Goal: Information Seeking & Learning: Learn about a topic

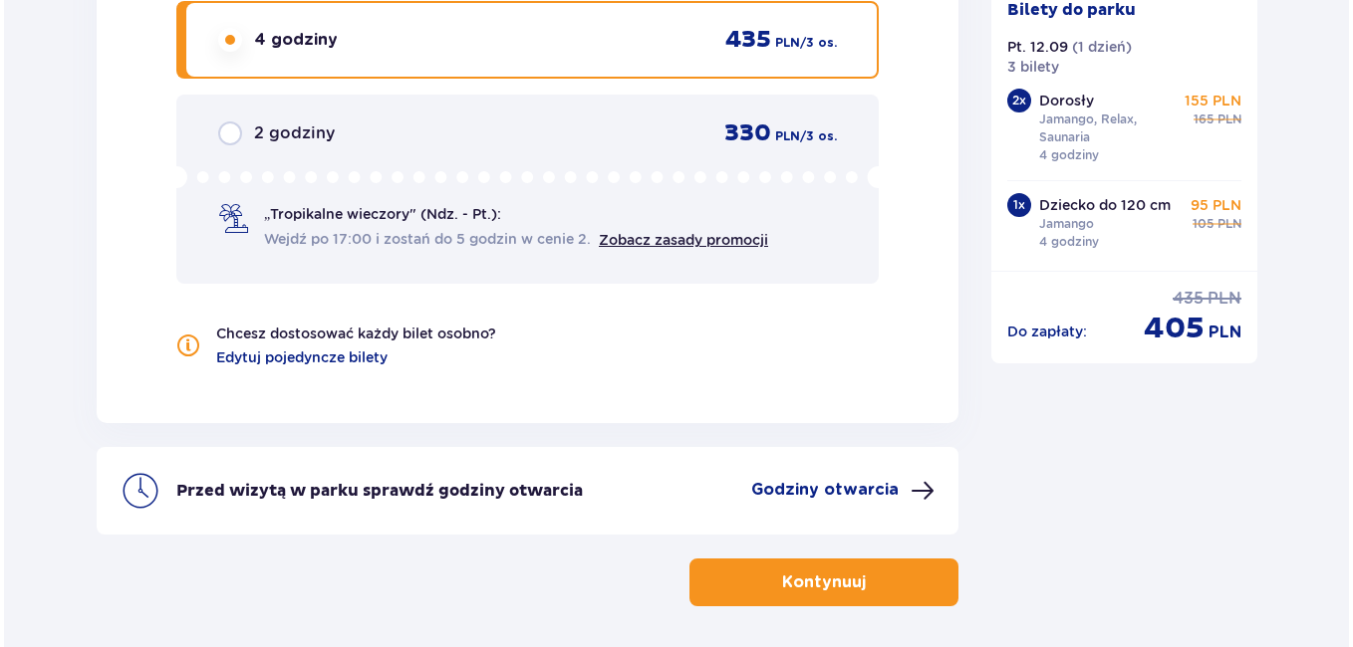
scroll to position [2099, 0]
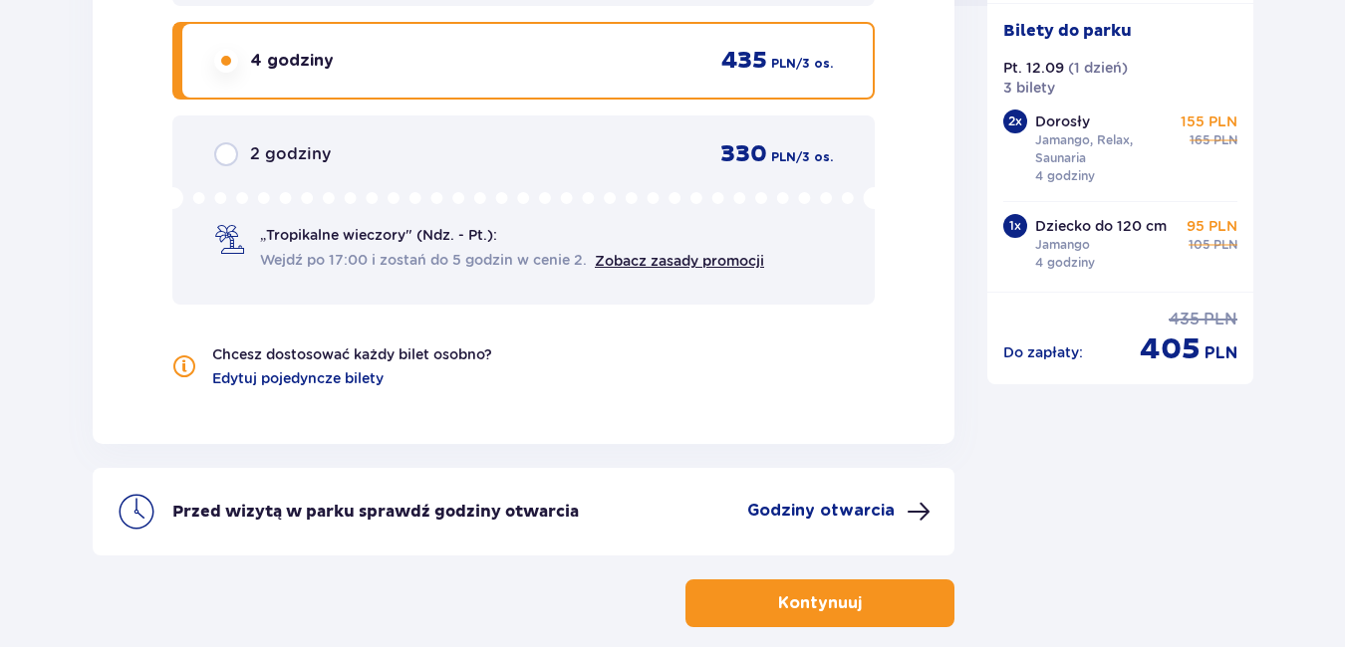
click at [805, 501] on p "Godziny otwarcia" at bounding box center [820, 511] width 147 height 22
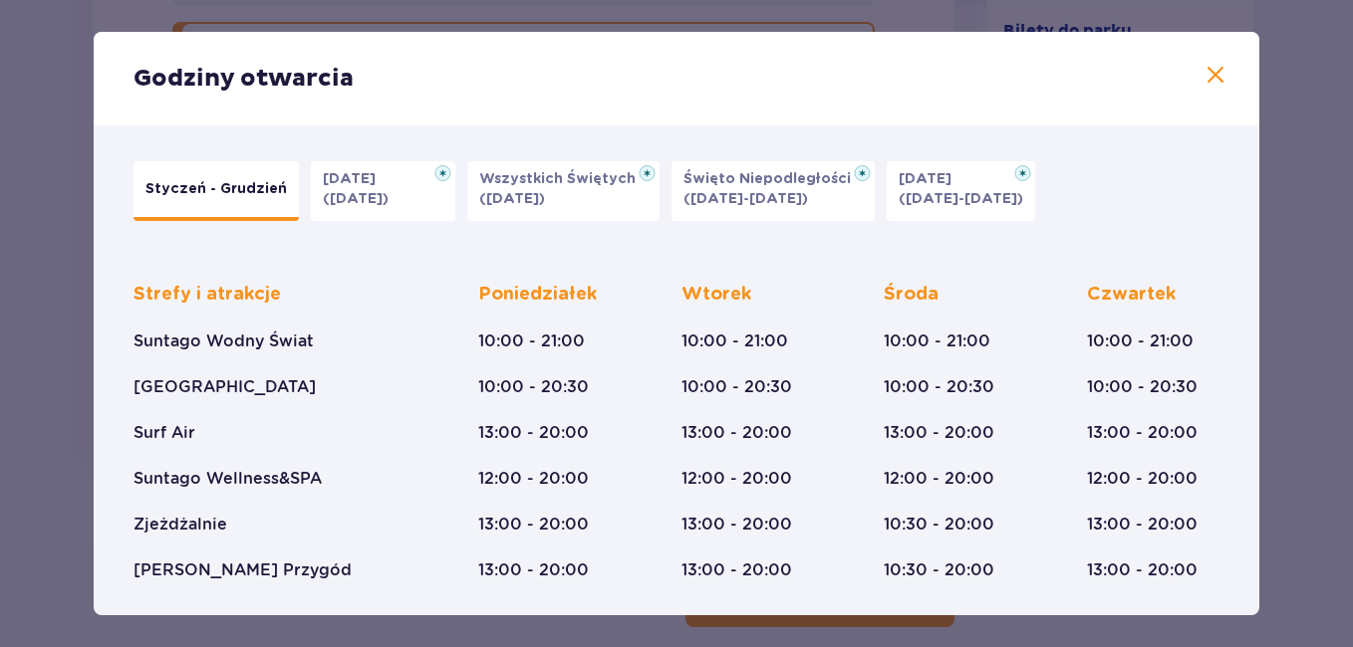
click at [1210, 70] on span at bounding box center [1215, 76] width 24 height 24
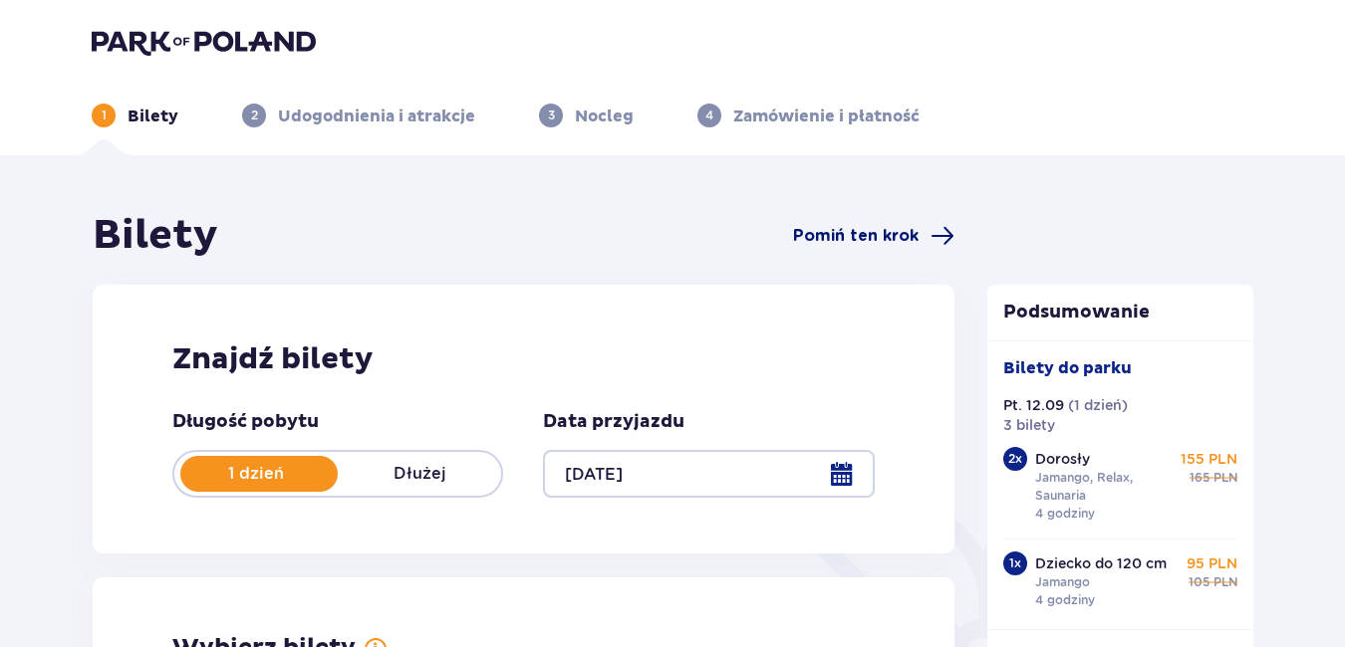
click at [838, 229] on span "Pomiń ten krok" at bounding box center [855, 236] width 125 height 22
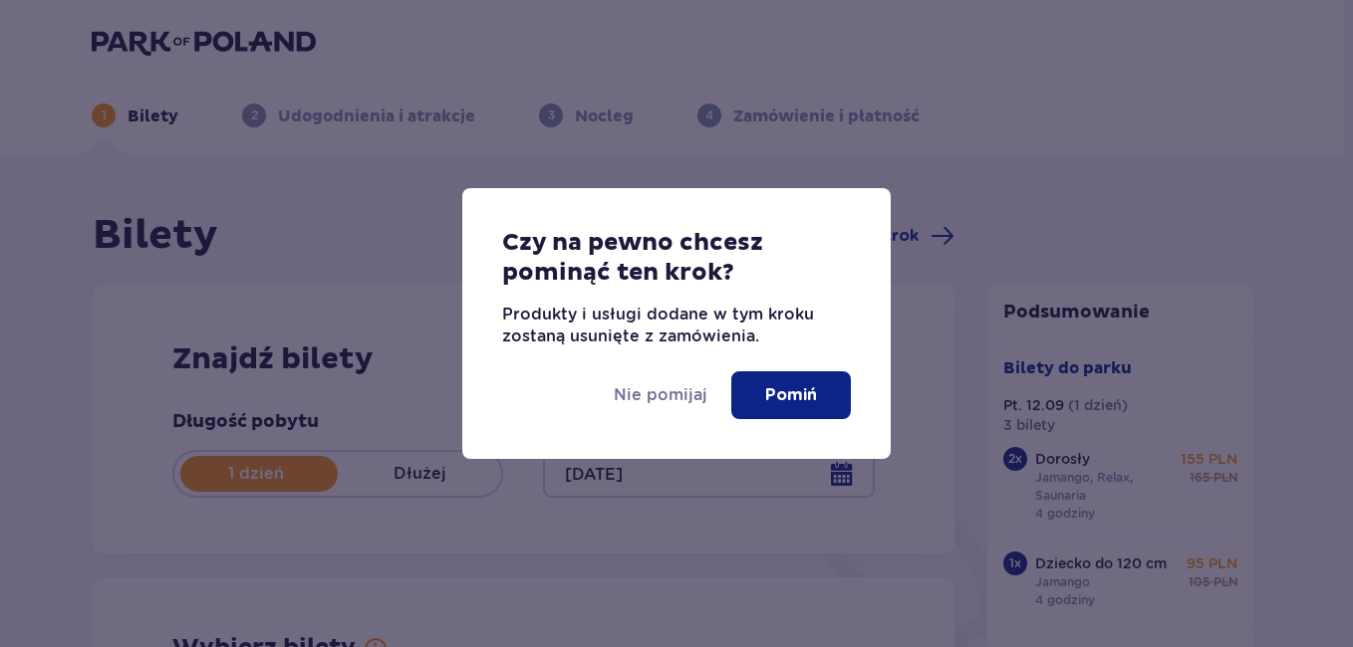
click at [778, 396] on p "Pomiń" at bounding box center [791, 395] width 52 height 22
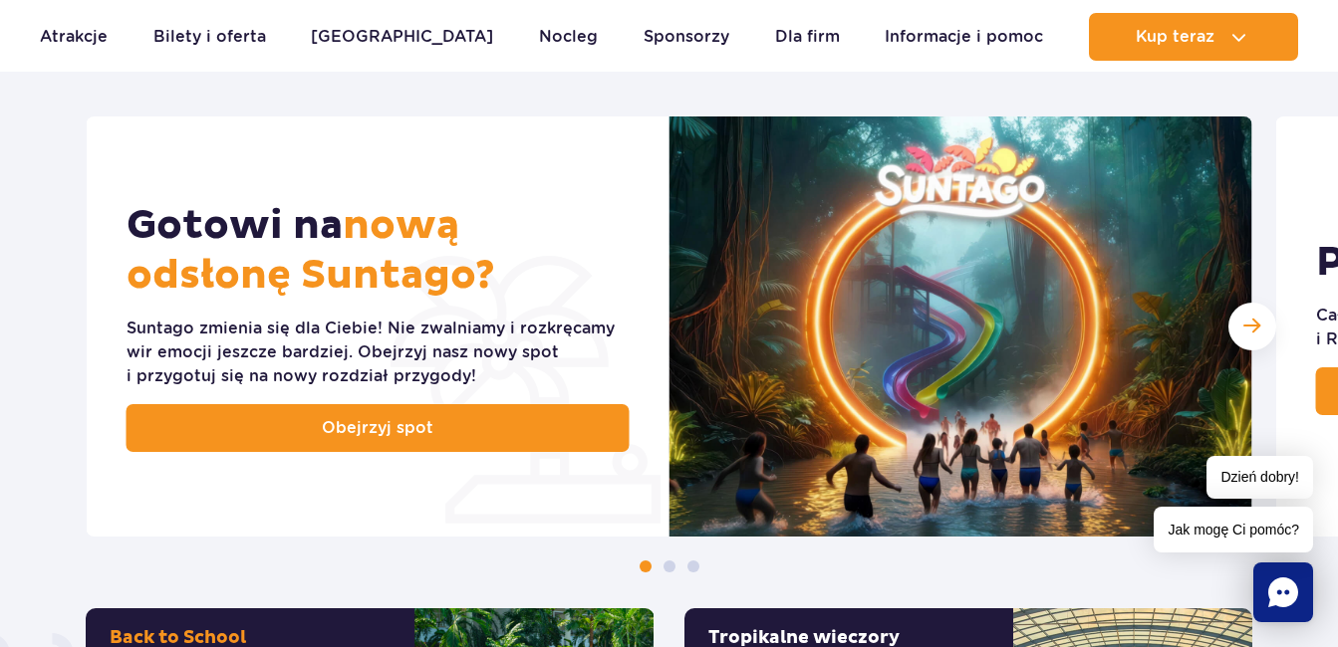
scroll to position [896, 0]
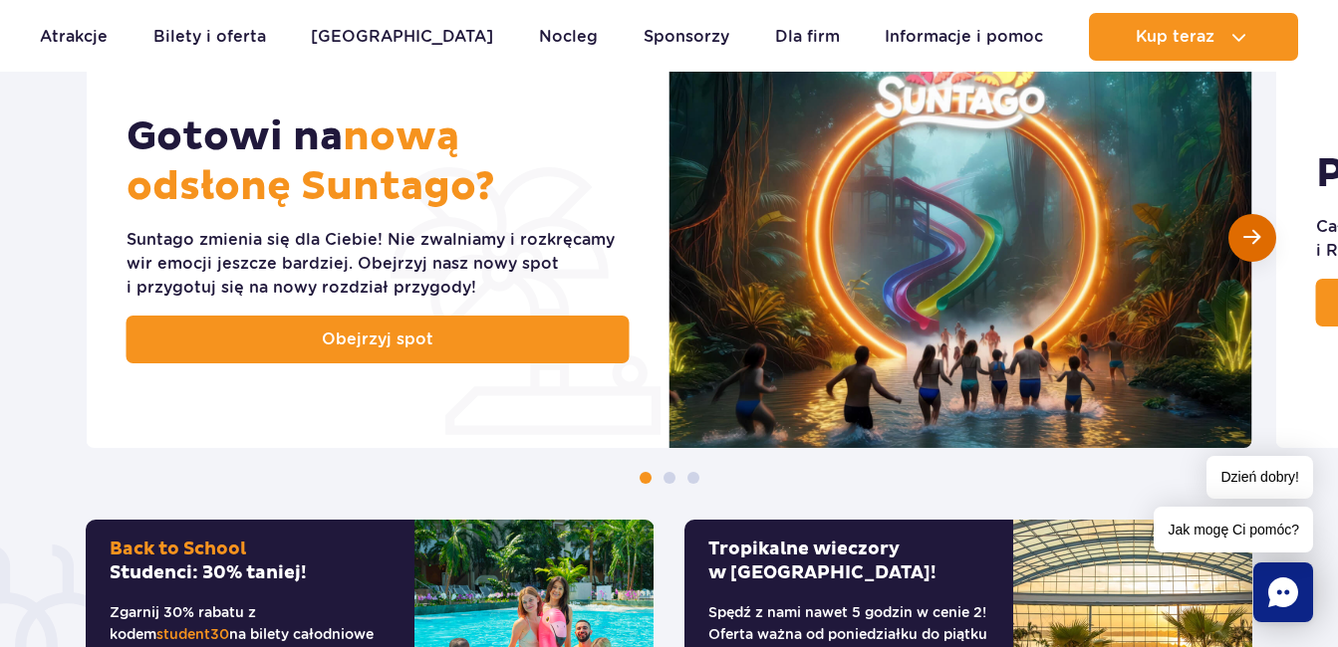
click at [1263, 229] on div "Następny slajd" at bounding box center [1252, 238] width 48 height 48
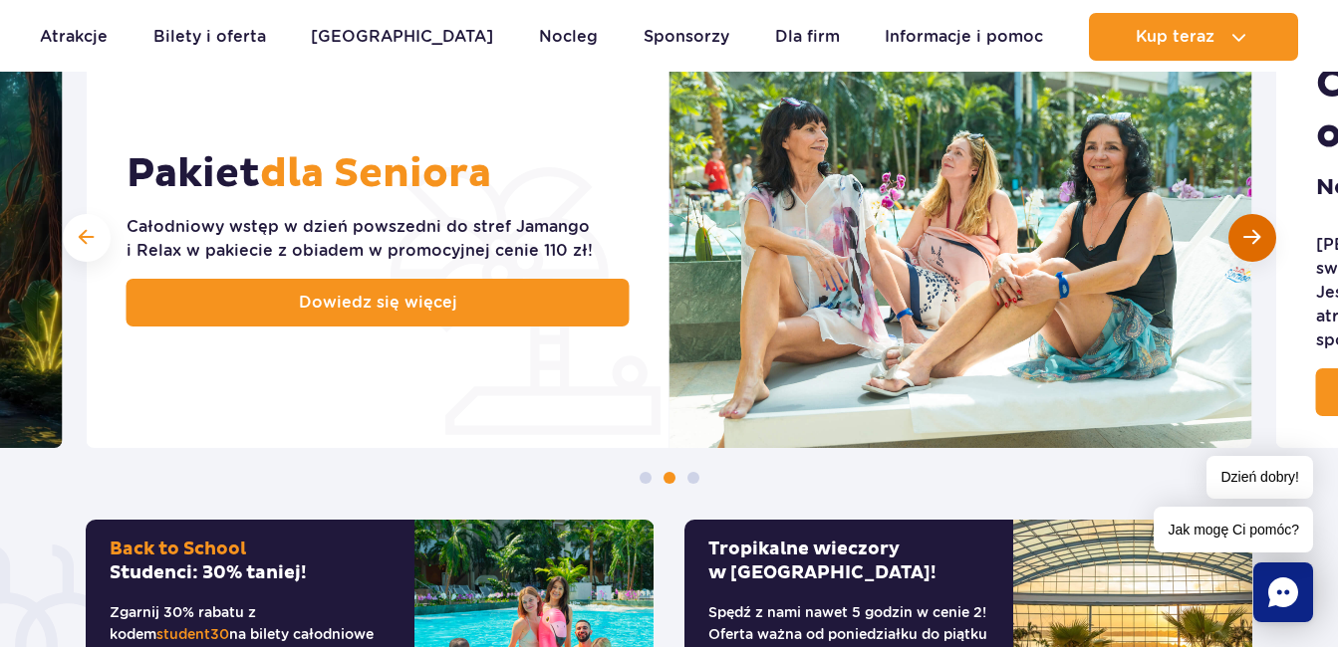
click at [1247, 223] on div "Następny slajd" at bounding box center [1252, 238] width 48 height 48
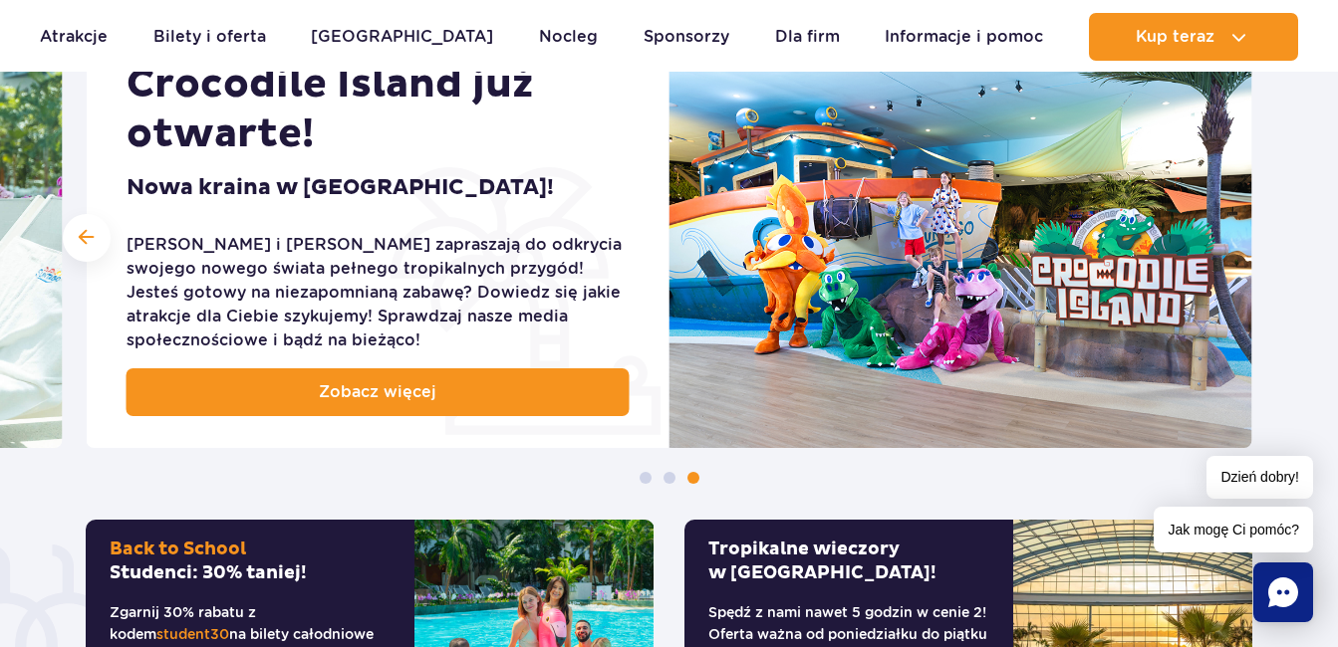
click at [1247, 223] on img at bounding box center [960, 238] width 583 height 420
click at [80, 224] on div at bounding box center [87, 238] width 48 height 48
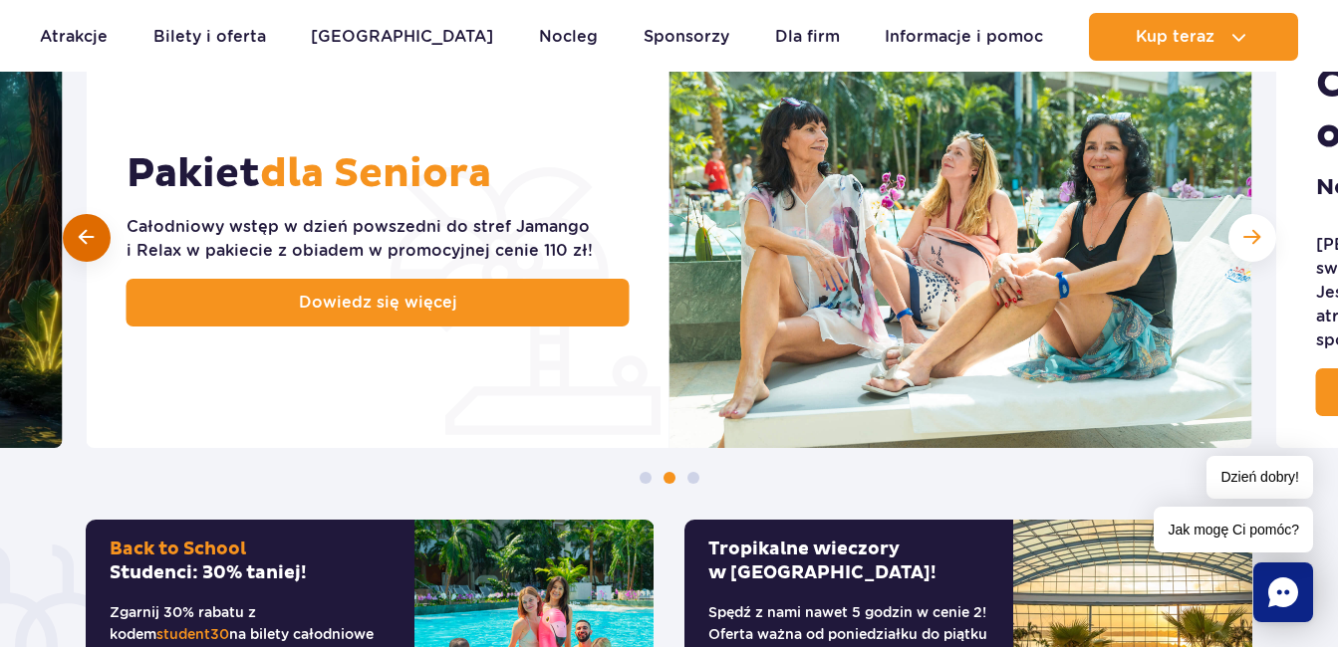
click at [80, 224] on div at bounding box center [87, 238] width 48 height 48
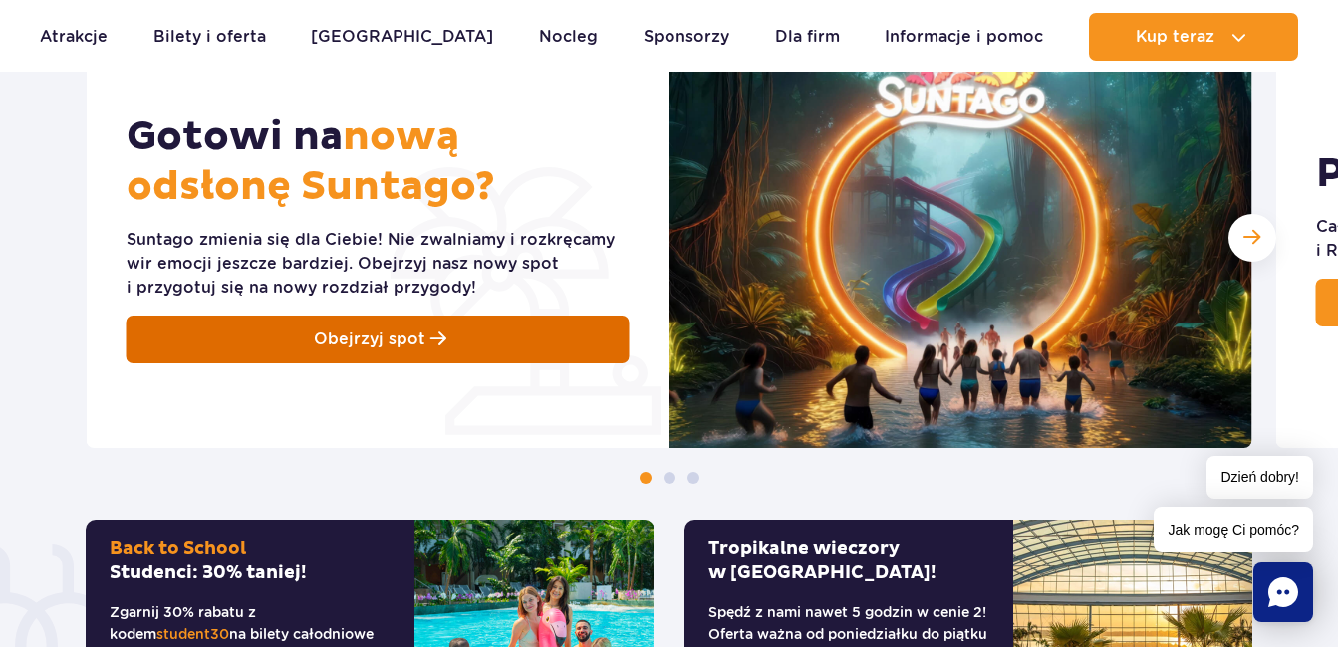
click at [383, 346] on span "Obejrzyj spot" at bounding box center [370, 340] width 112 height 24
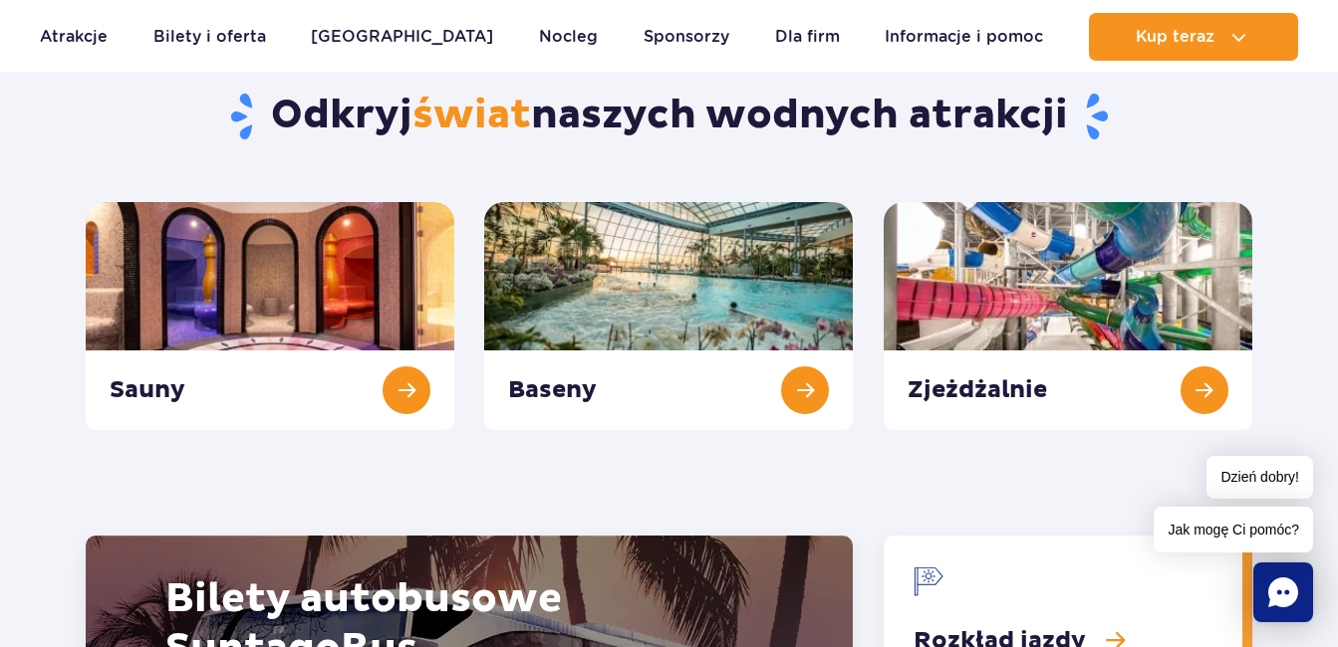
scroll to position [2092, 0]
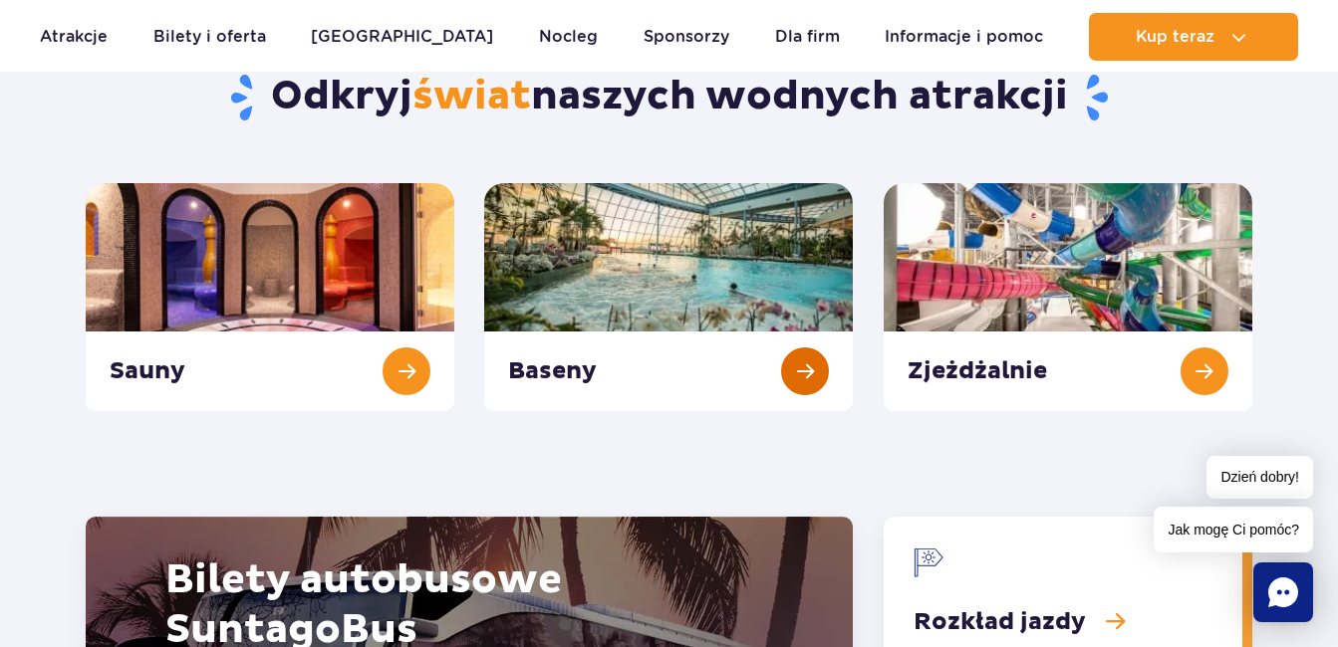
click at [802, 358] on link "Baseny" at bounding box center [668, 297] width 369 height 228
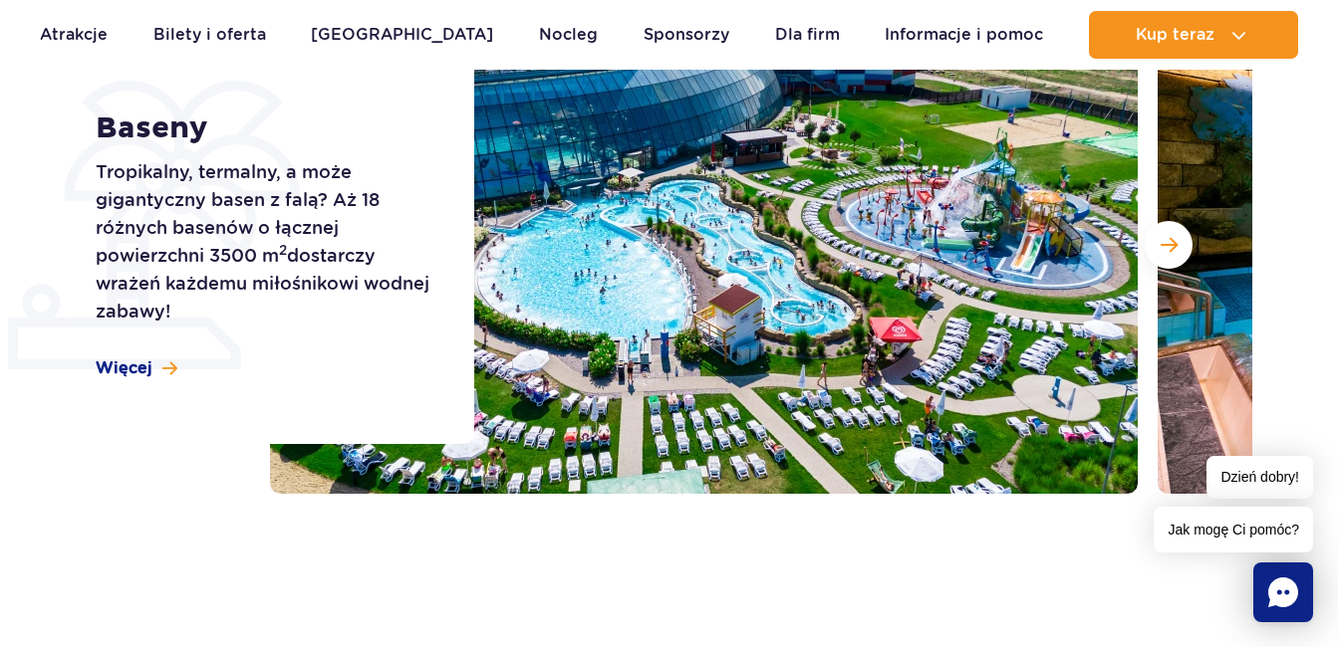
scroll to position [299, 0]
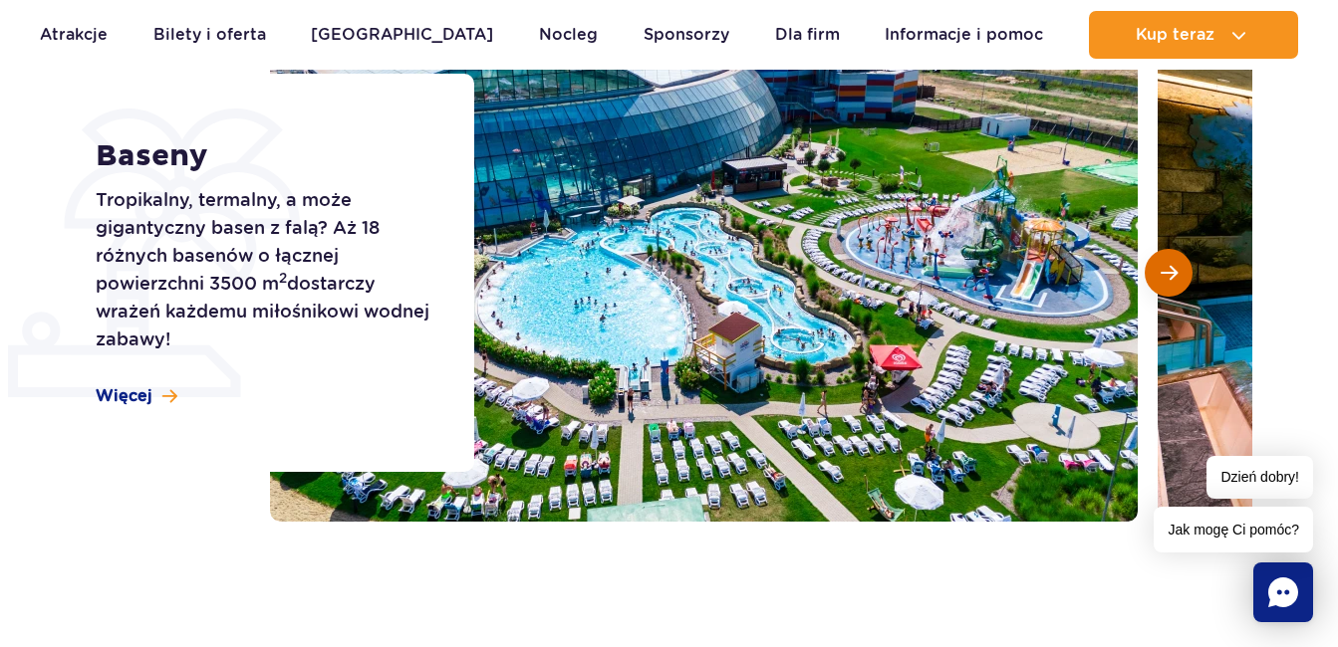
click at [1165, 266] on span "Następny slajd" at bounding box center [1168, 273] width 17 height 18
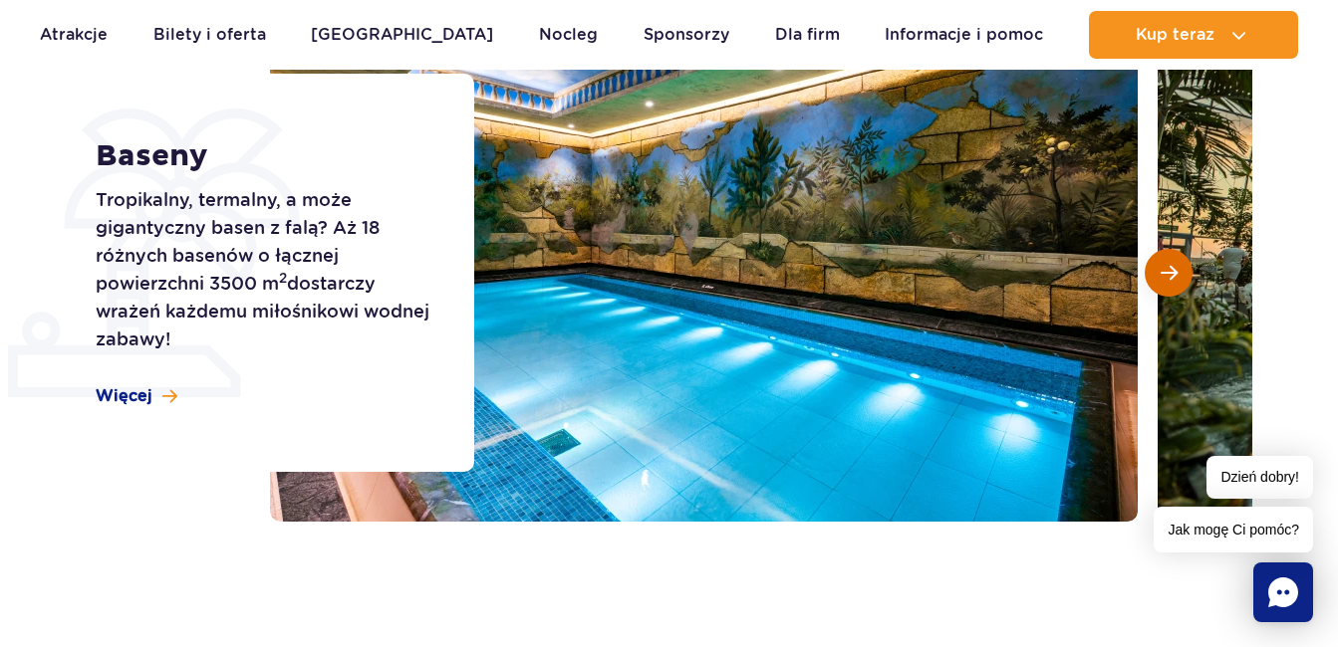
click at [1165, 267] on span "Następny slajd" at bounding box center [1168, 273] width 17 height 18
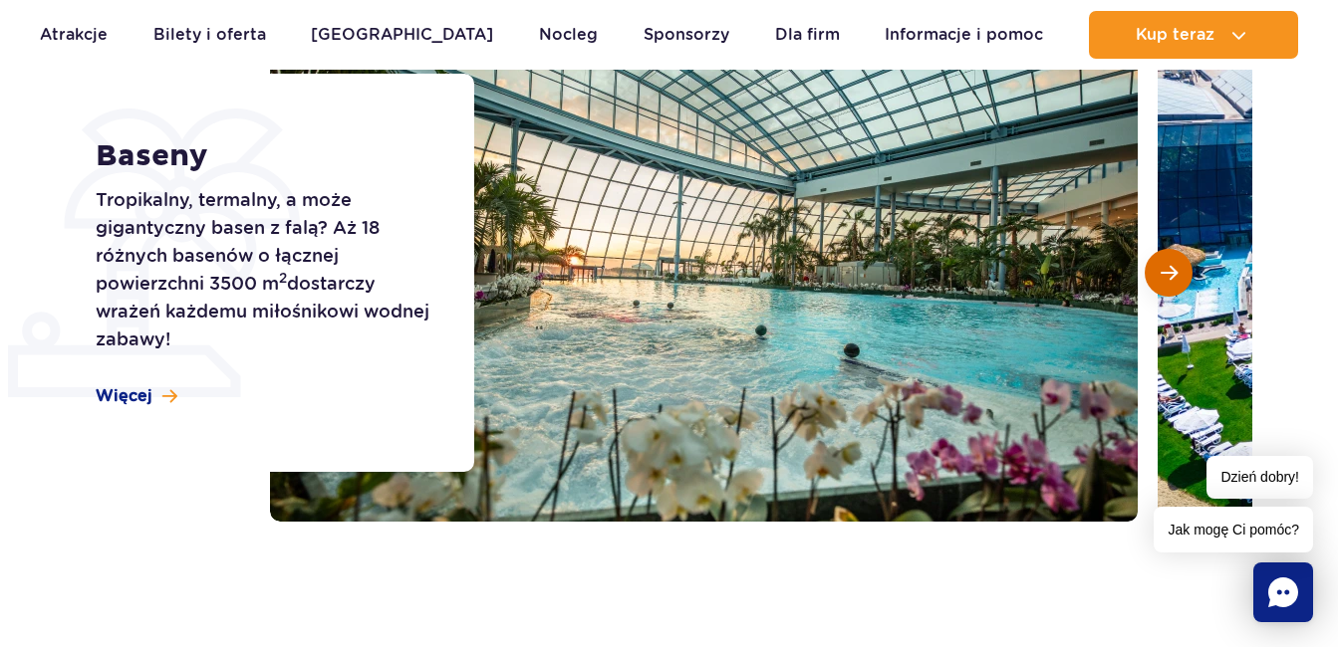
click at [1165, 267] on span "Następny slajd" at bounding box center [1168, 273] width 17 height 18
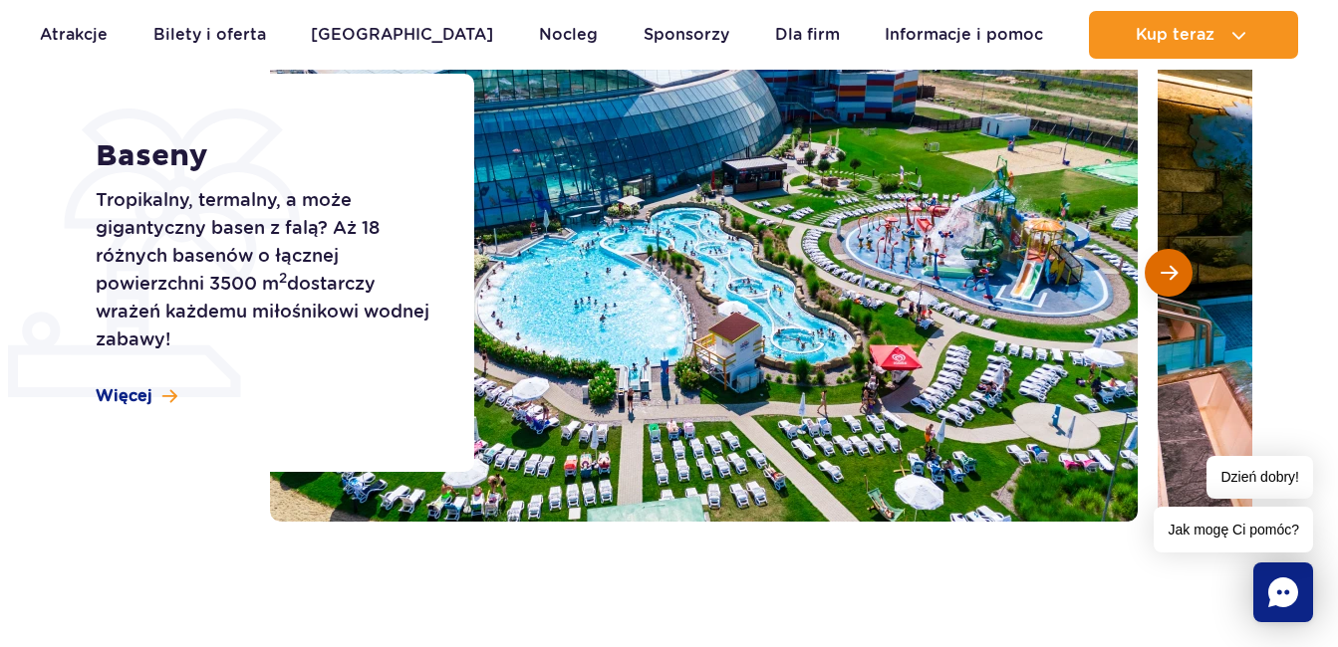
click at [1165, 267] on span "Następny slajd" at bounding box center [1168, 273] width 17 height 18
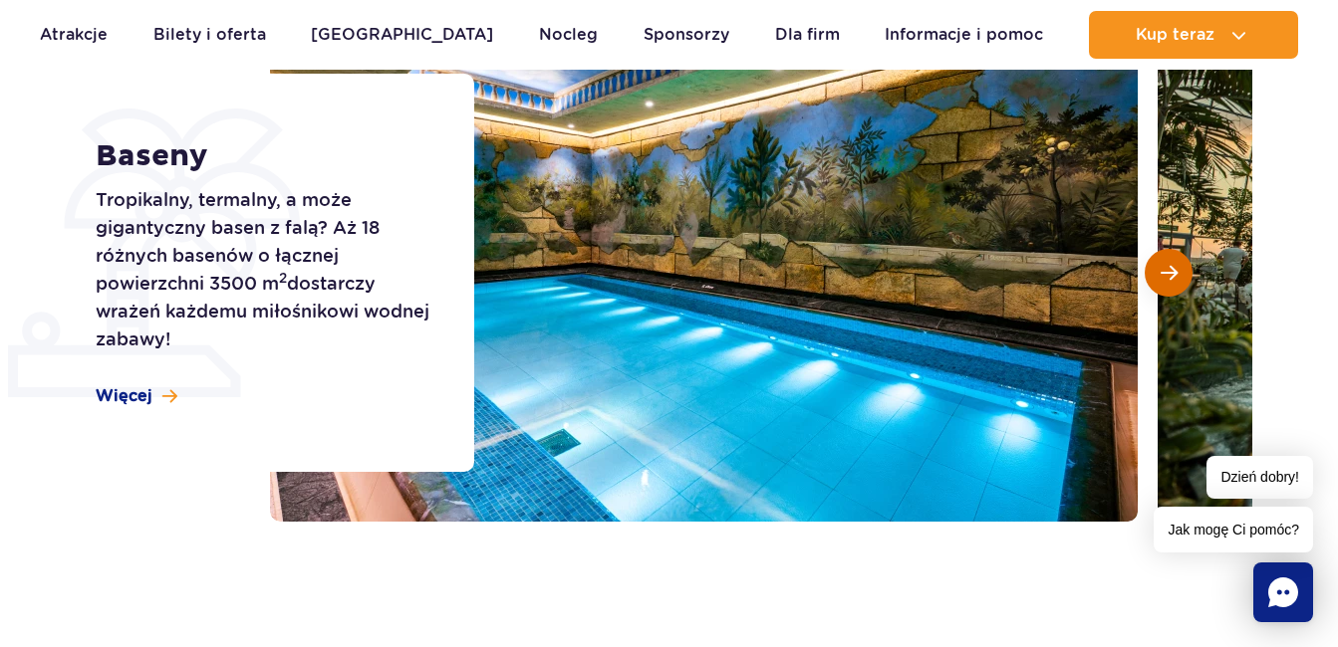
click at [1165, 267] on span "Następny slajd" at bounding box center [1168, 273] width 17 height 18
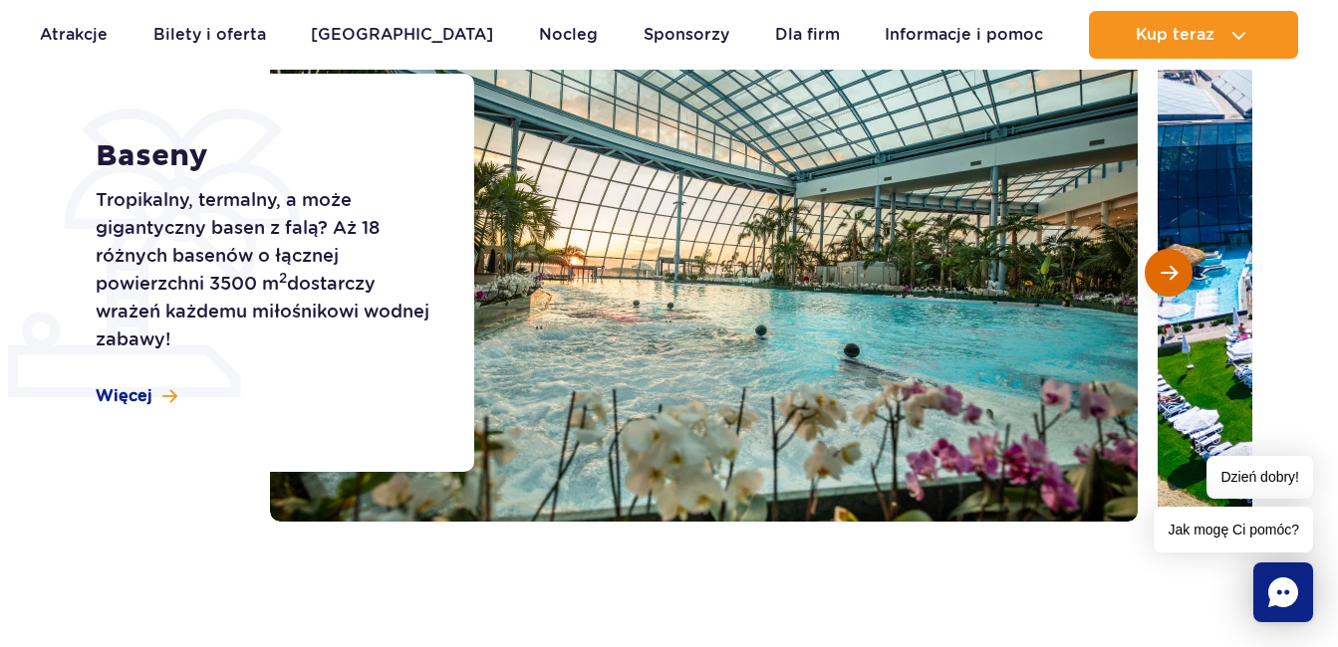
click at [1165, 266] on span "Następny slajd" at bounding box center [1168, 273] width 17 height 18
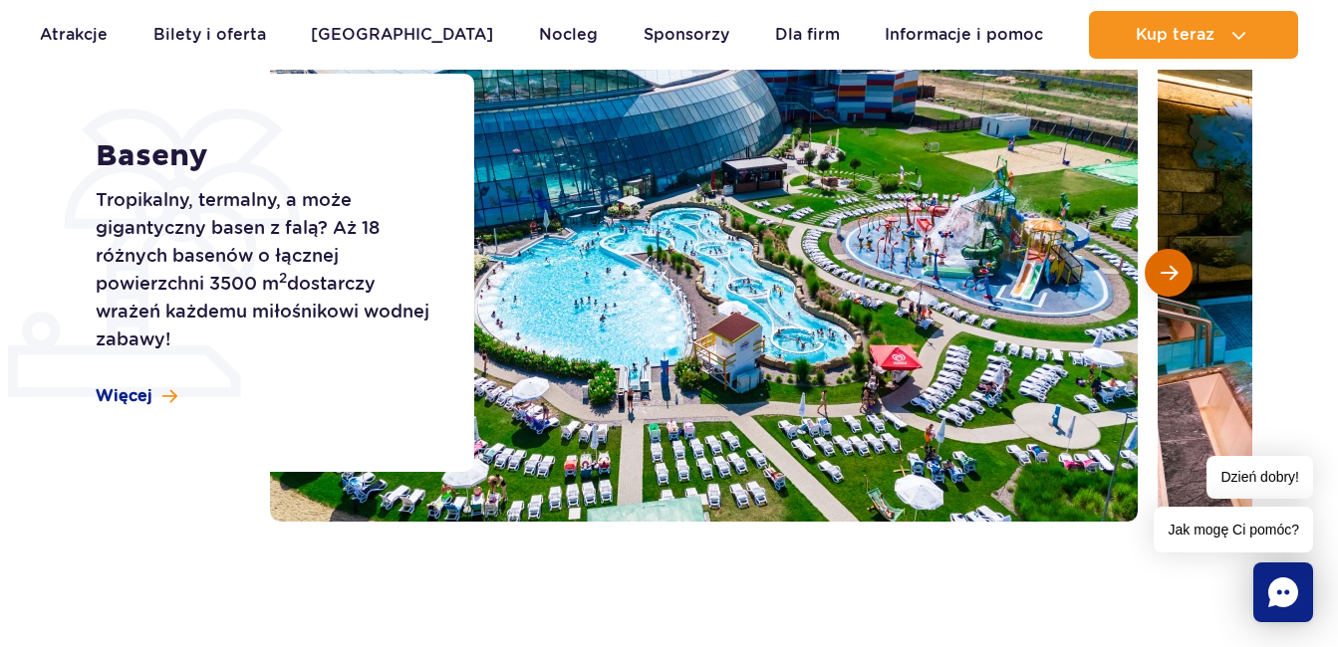
click at [1165, 266] on span "Następny slajd" at bounding box center [1168, 273] width 17 height 18
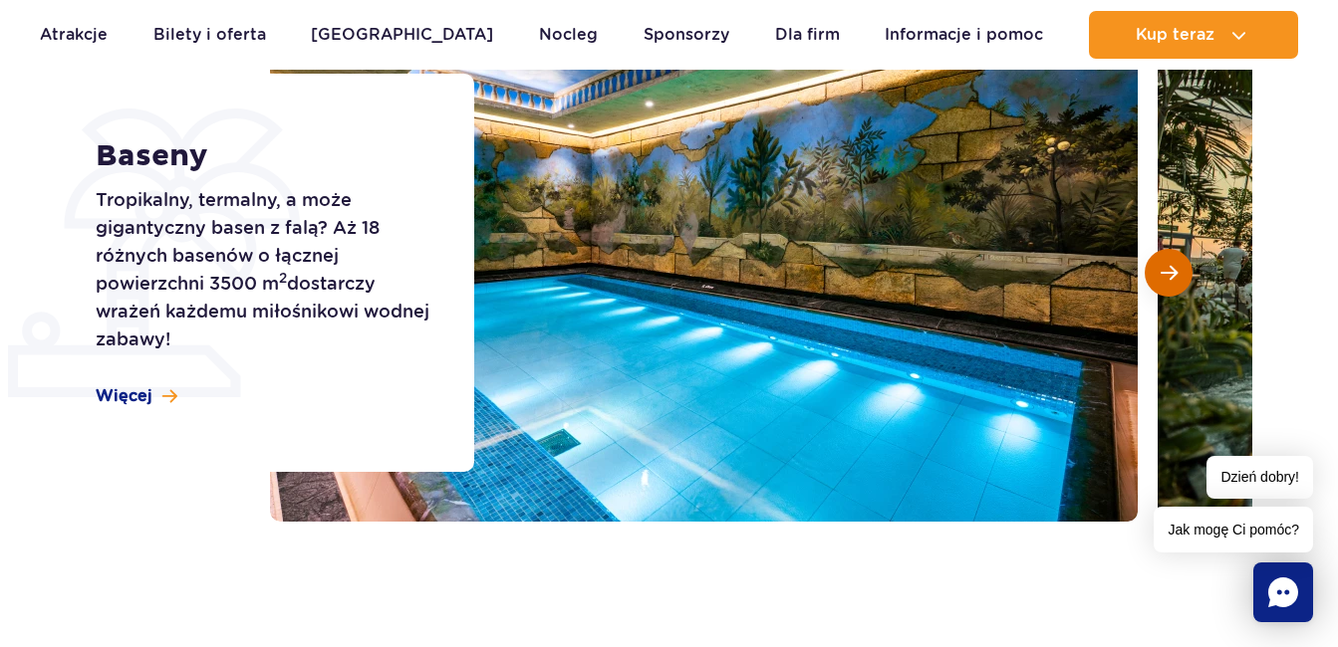
click at [1165, 266] on span "Następny slajd" at bounding box center [1168, 273] width 17 height 18
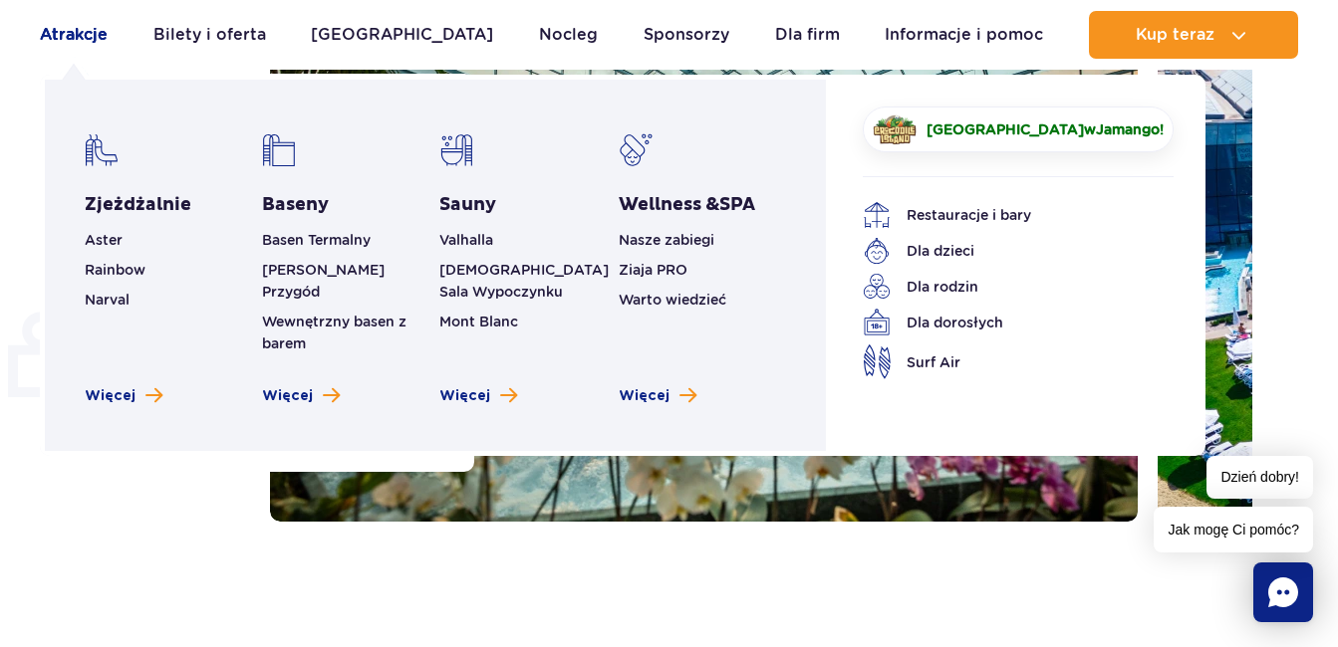
click at [64, 40] on link "Atrakcje" at bounding box center [74, 35] width 68 height 48
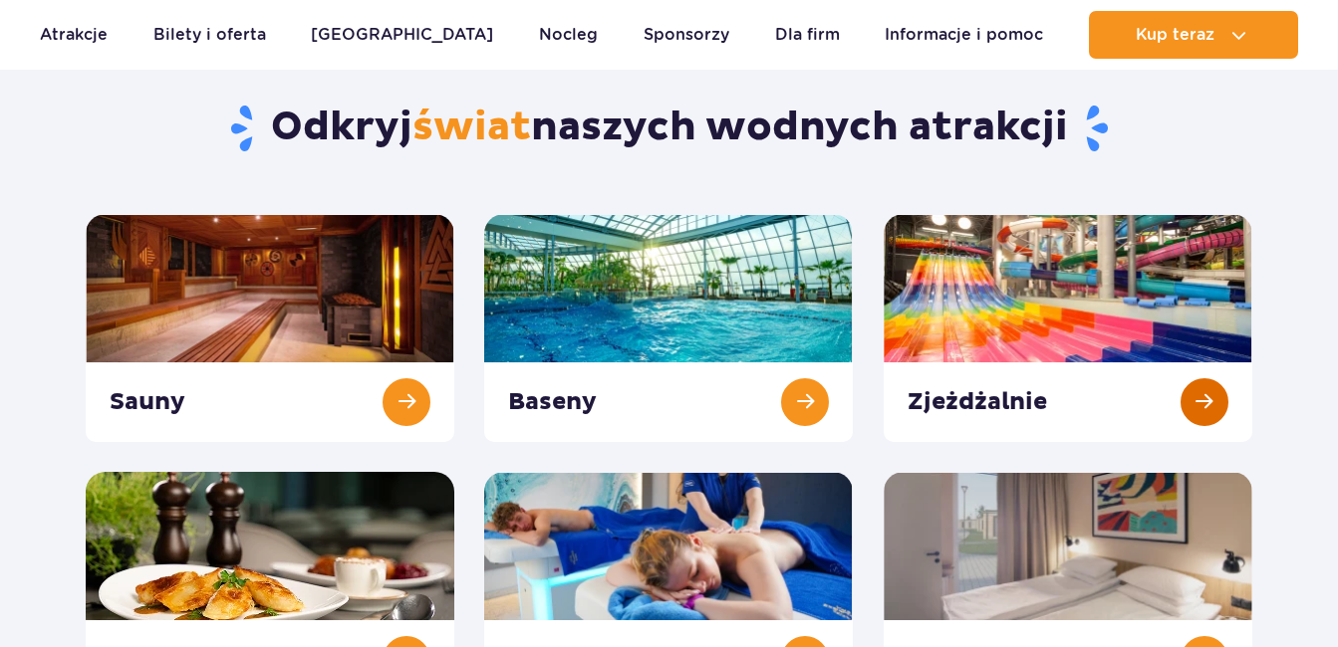
scroll to position [199, 0]
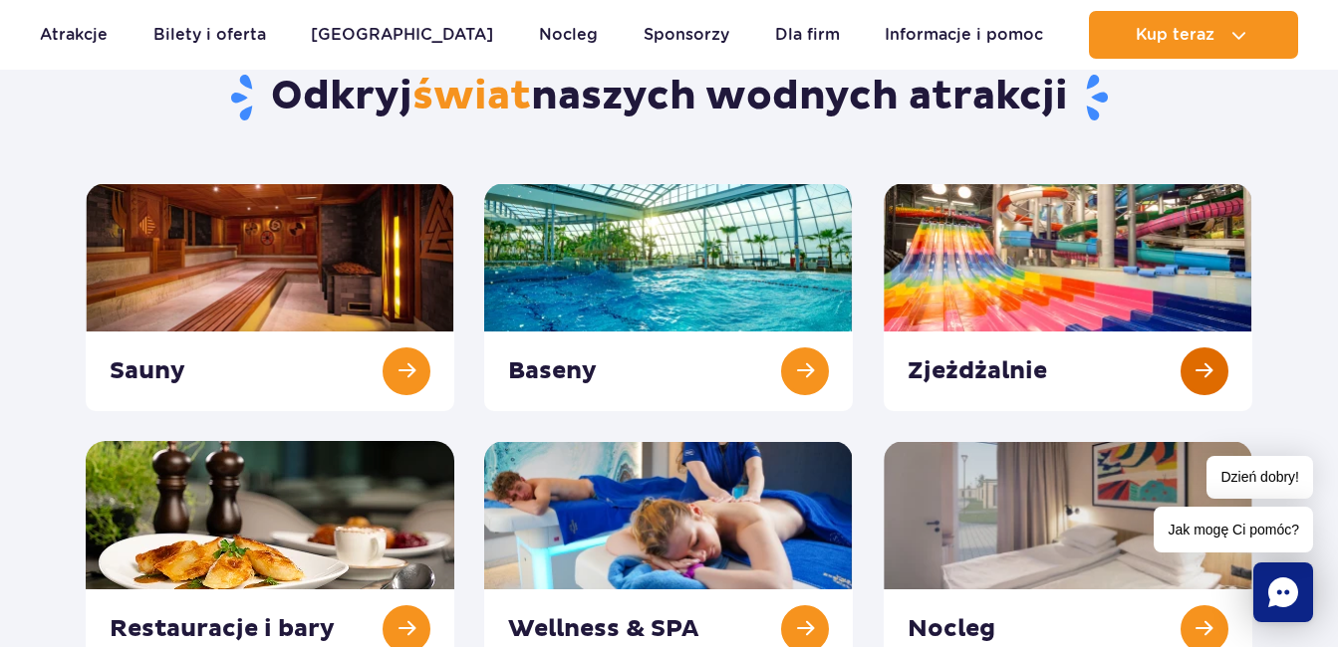
click at [1201, 364] on link at bounding box center [1067, 297] width 369 height 228
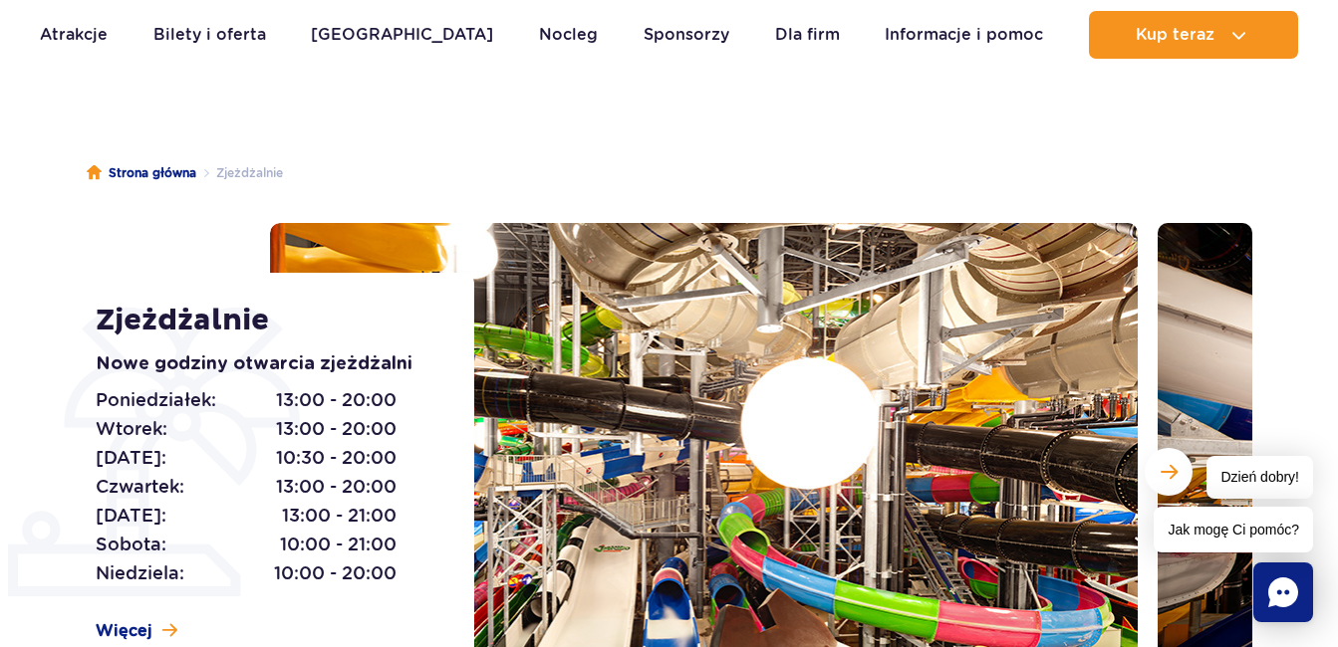
scroll to position [199, 0]
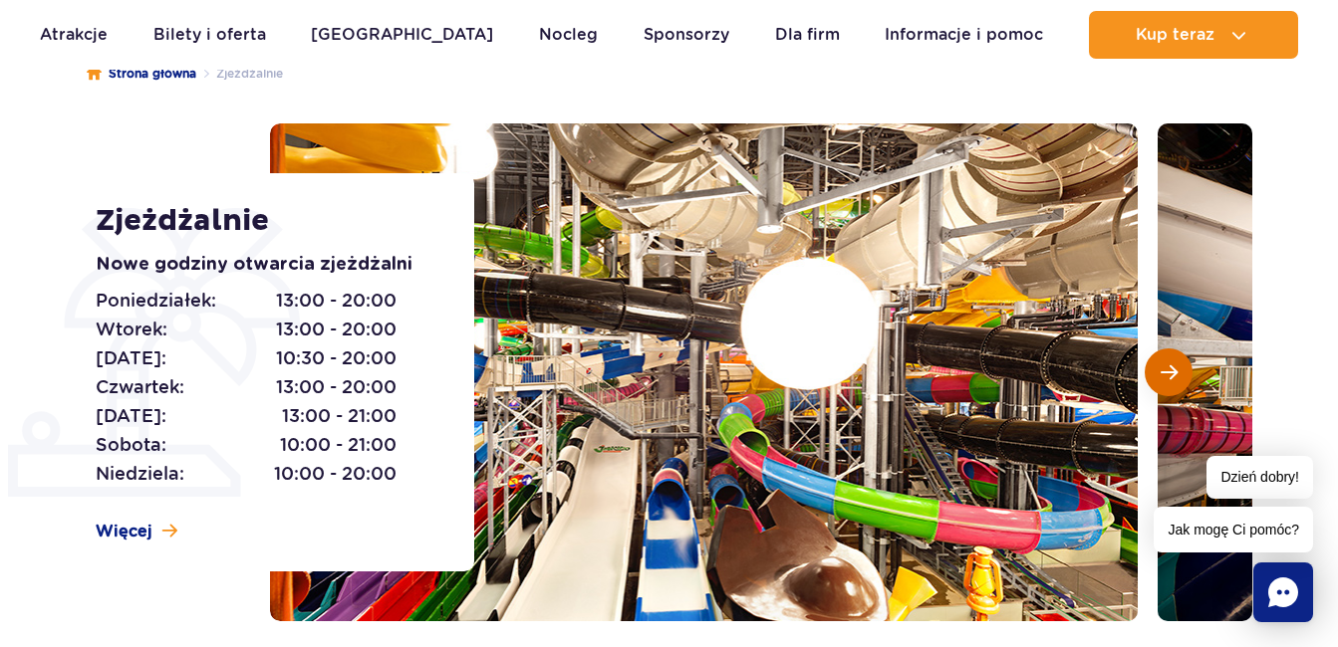
click at [1176, 361] on button "Następny slajd" at bounding box center [1168, 373] width 48 height 48
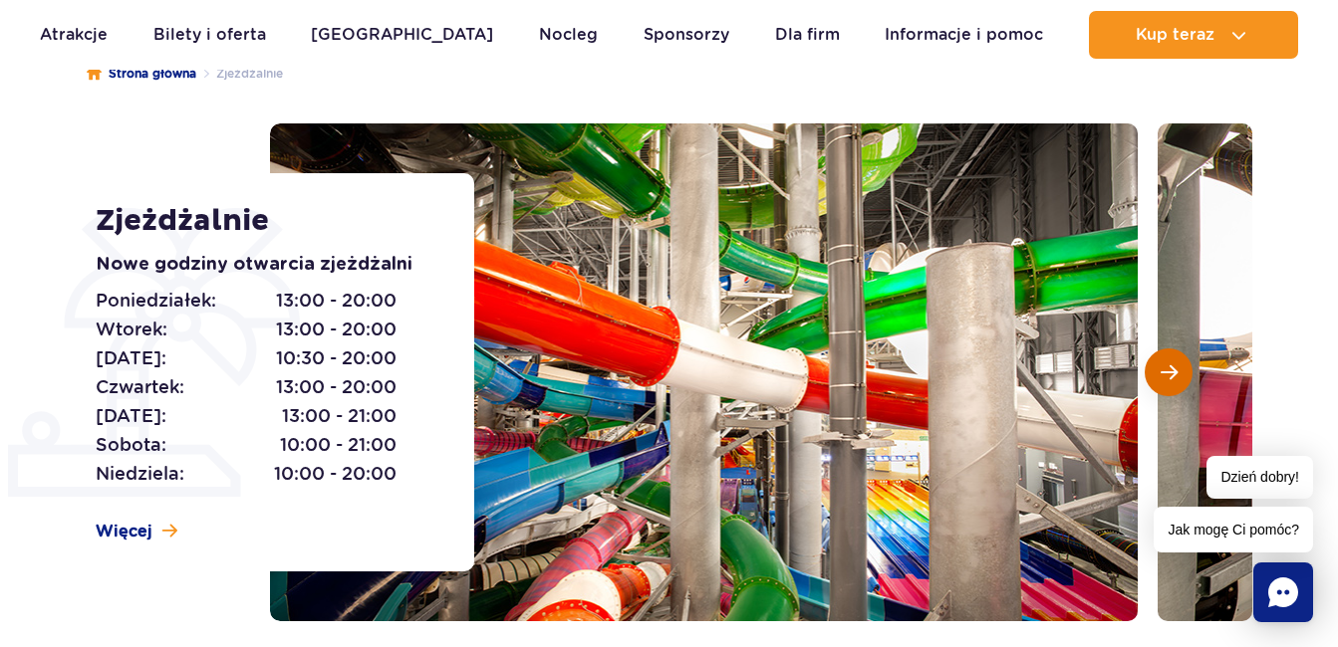
click at [1176, 362] on button "Następny slajd" at bounding box center [1168, 373] width 48 height 48
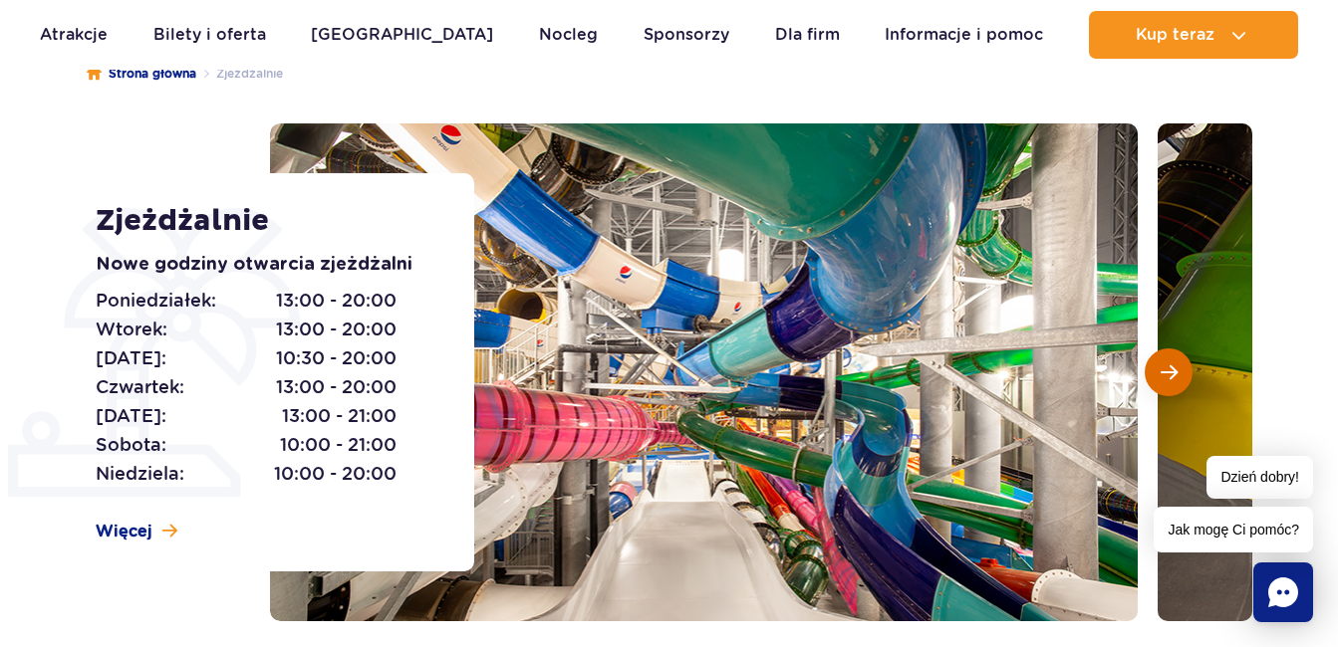
click at [1176, 362] on button "Następny slajd" at bounding box center [1168, 373] width 48 height 48
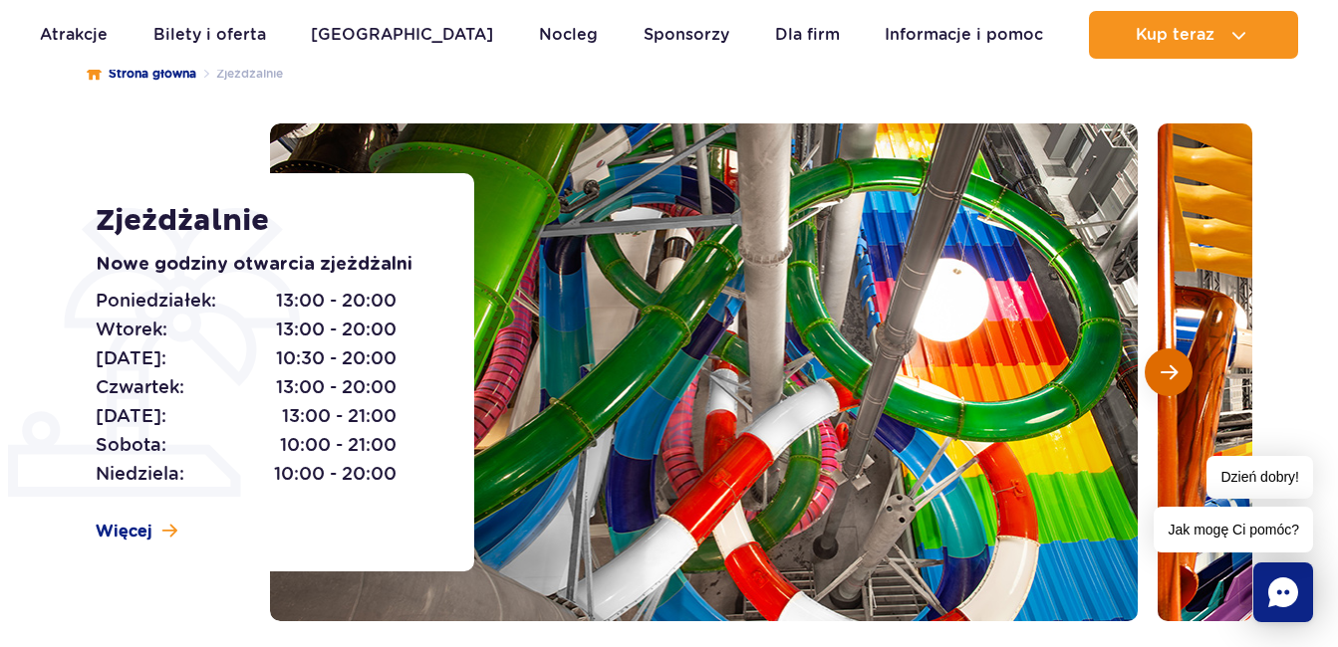
click at [1176, 362] on button "Następny slajd" at bounding box center [1168, 373] width 48 height 48
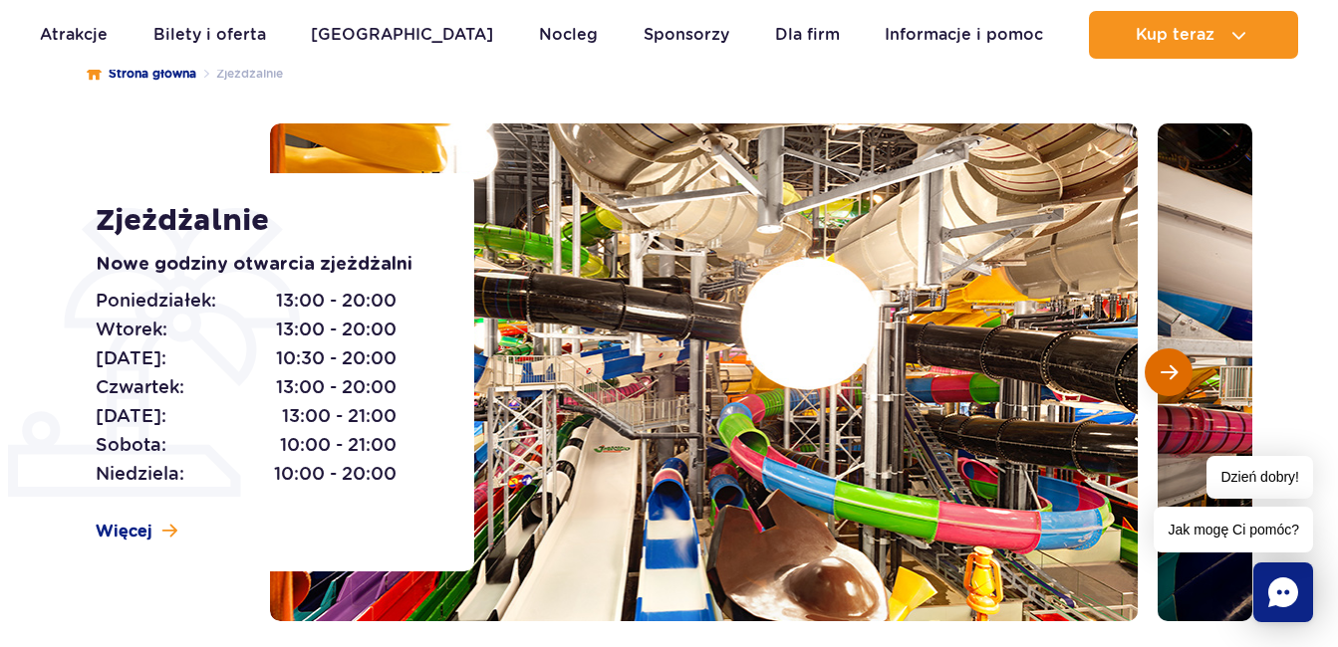
click at [1176, 362] on button "Następny slajd" at bounding box center [1168, 373] width 48 height 48
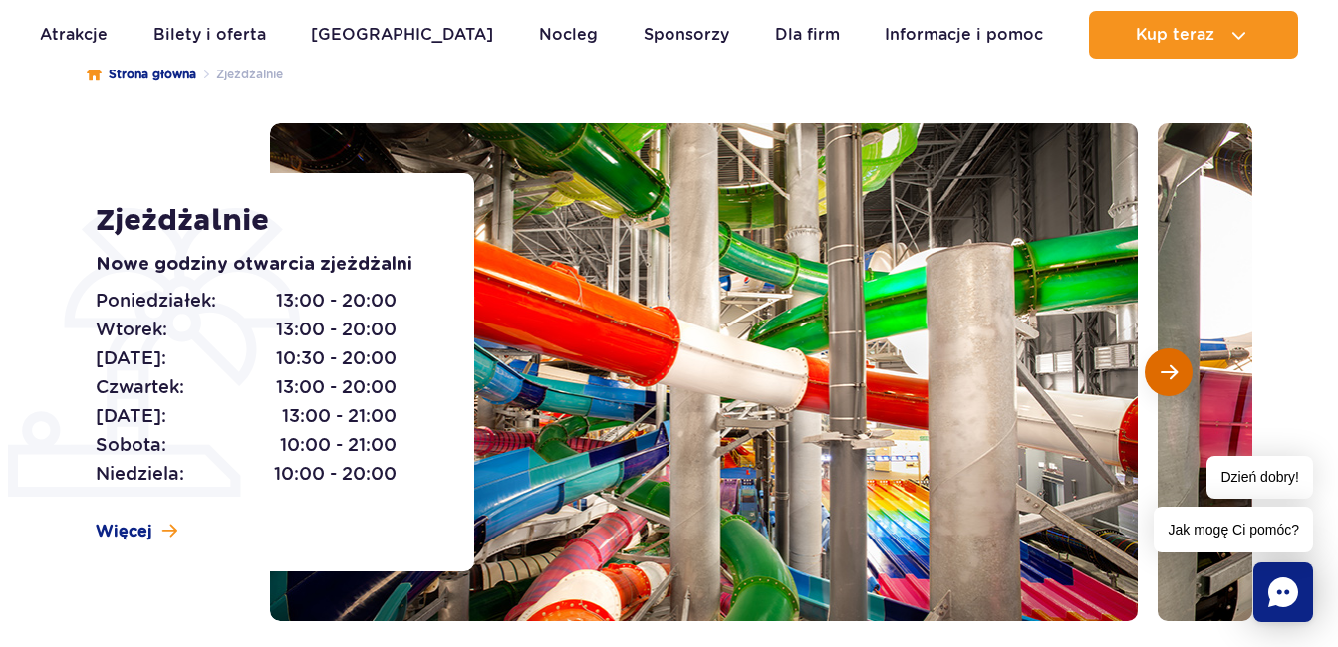
click at [1176, 362] on button "Następny slajd" at bounding box center [1168, 373] width 48 height 48
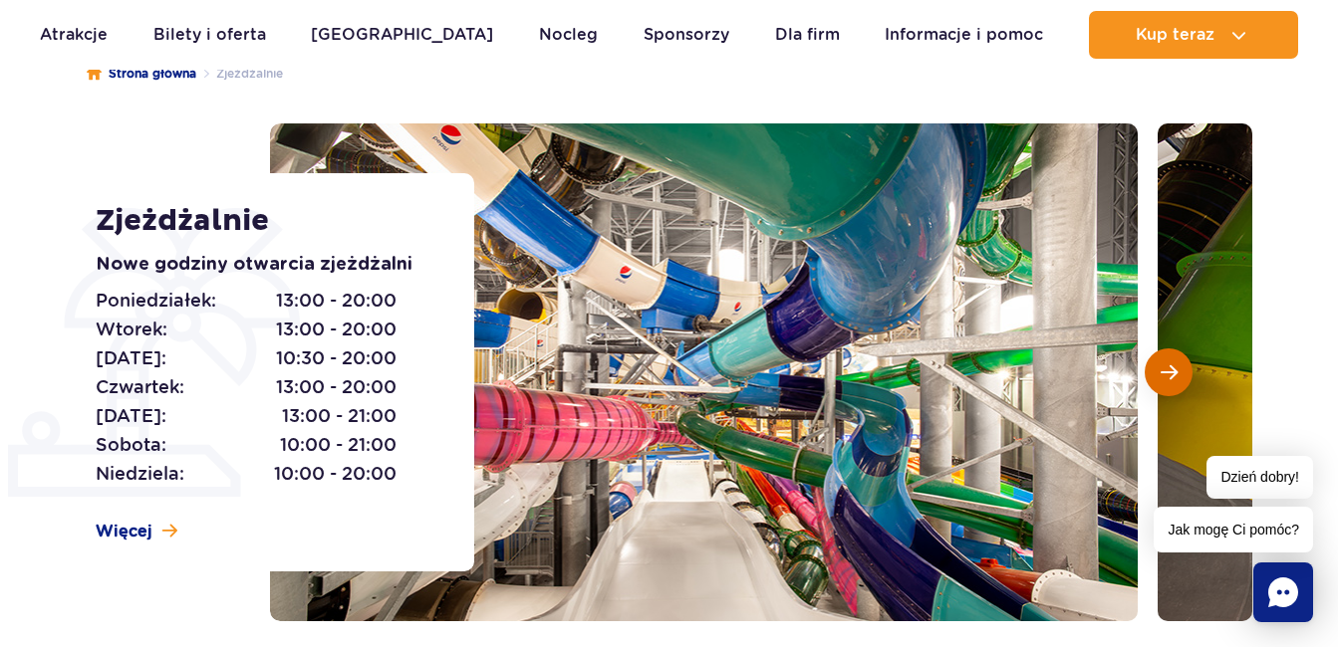
click at [1176, 364] on span "Następny slajd" at bounding box center [1168, 373] width 17 height 18
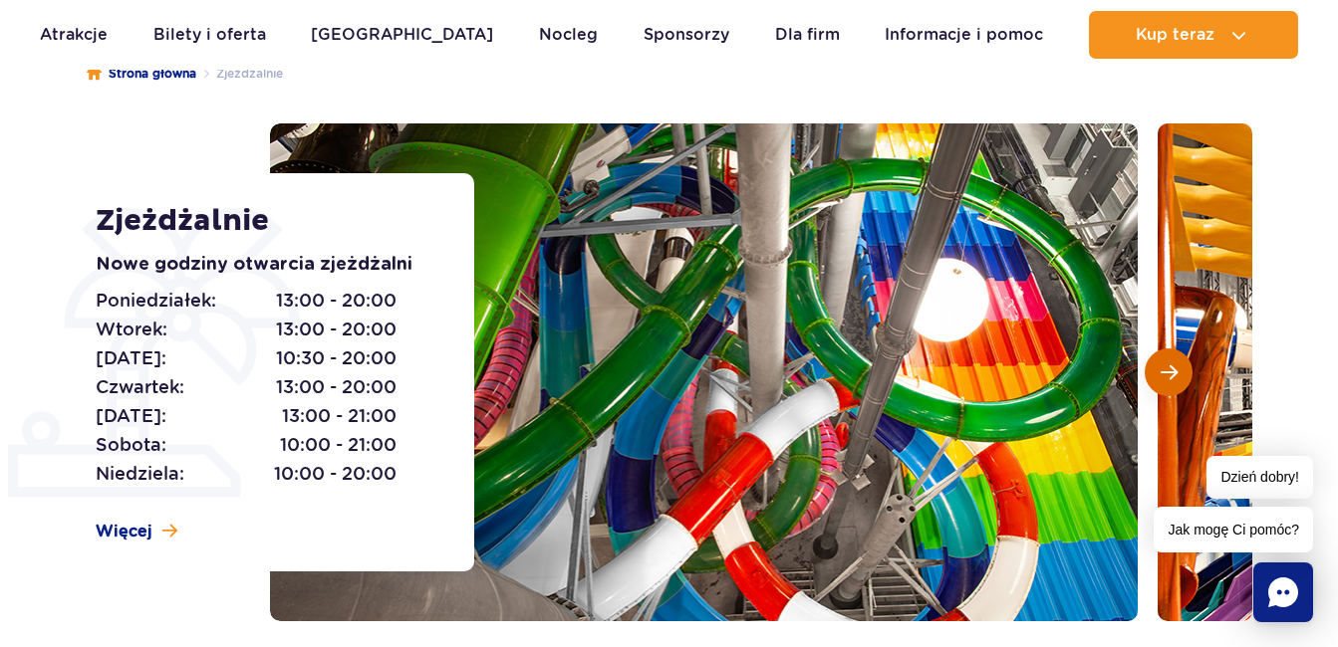
click at [1176, 364] on span "Następny slajd" at bounding box center [1168, 373] width 17 height 18
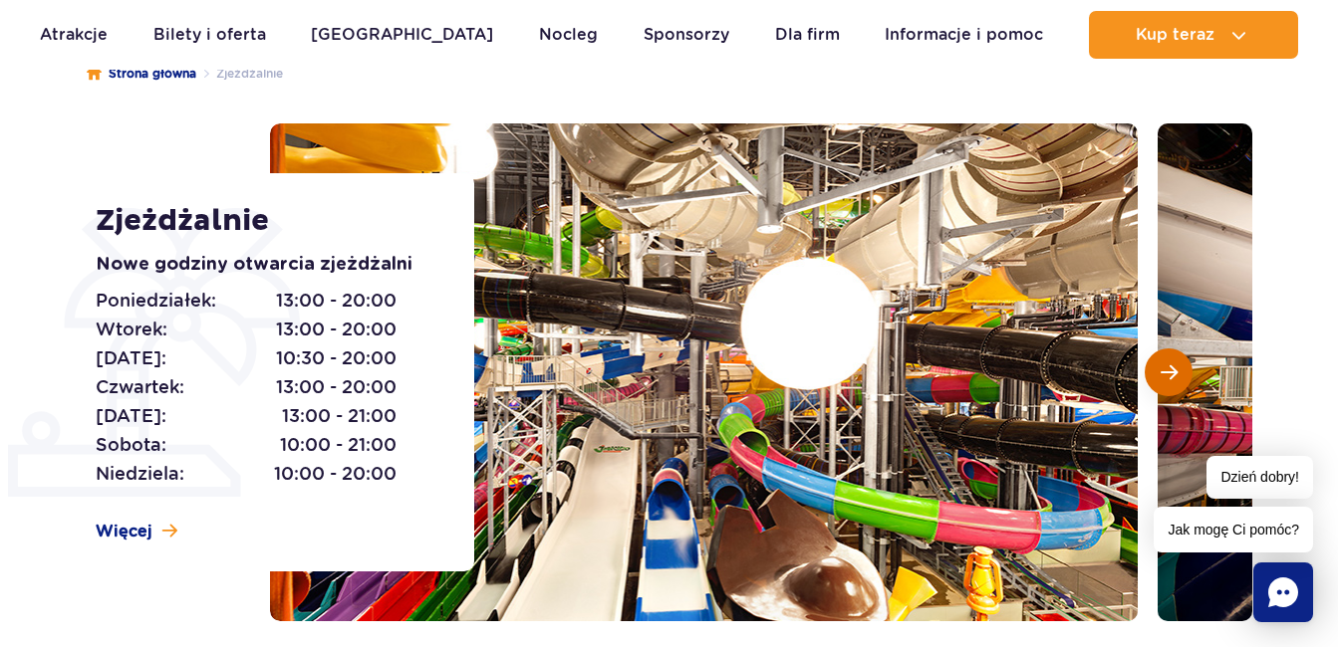
click at [1176, 364] on span "Następny slajd" at bounding box center [1168, 373] width 17 height 18
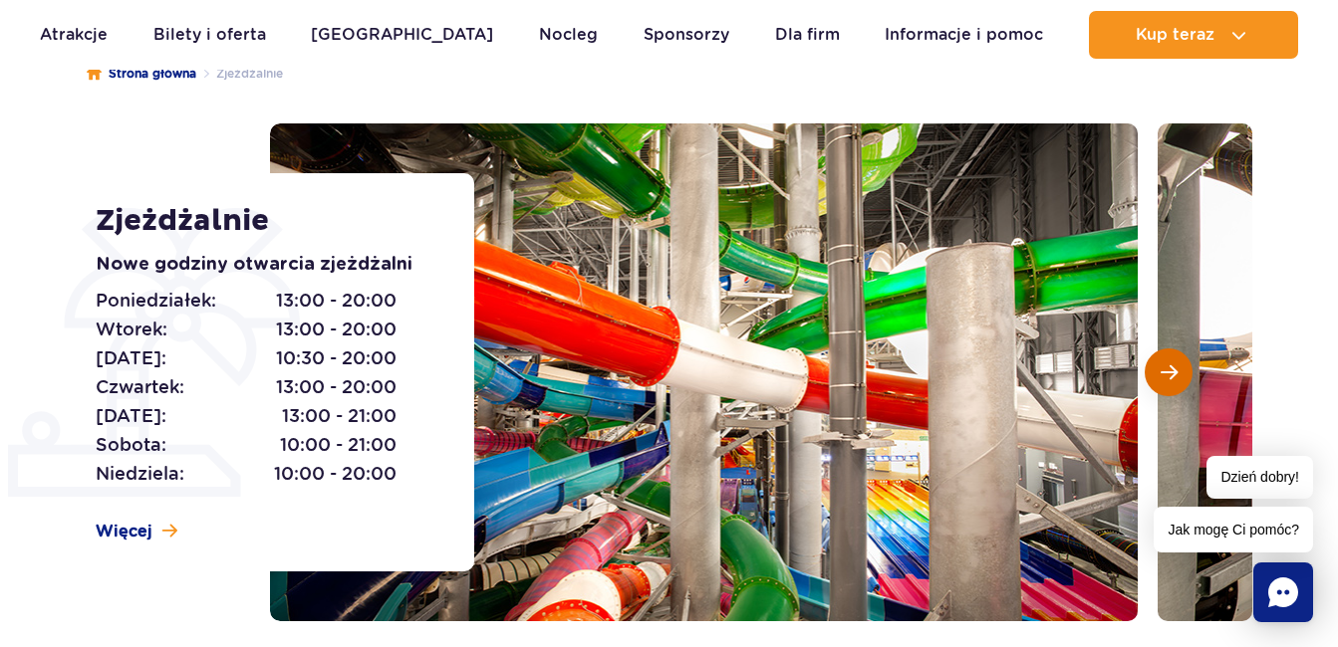
click at [1176, 364] on span "Następny slajd" at bounding box center [1168, 373] width 17 height 18
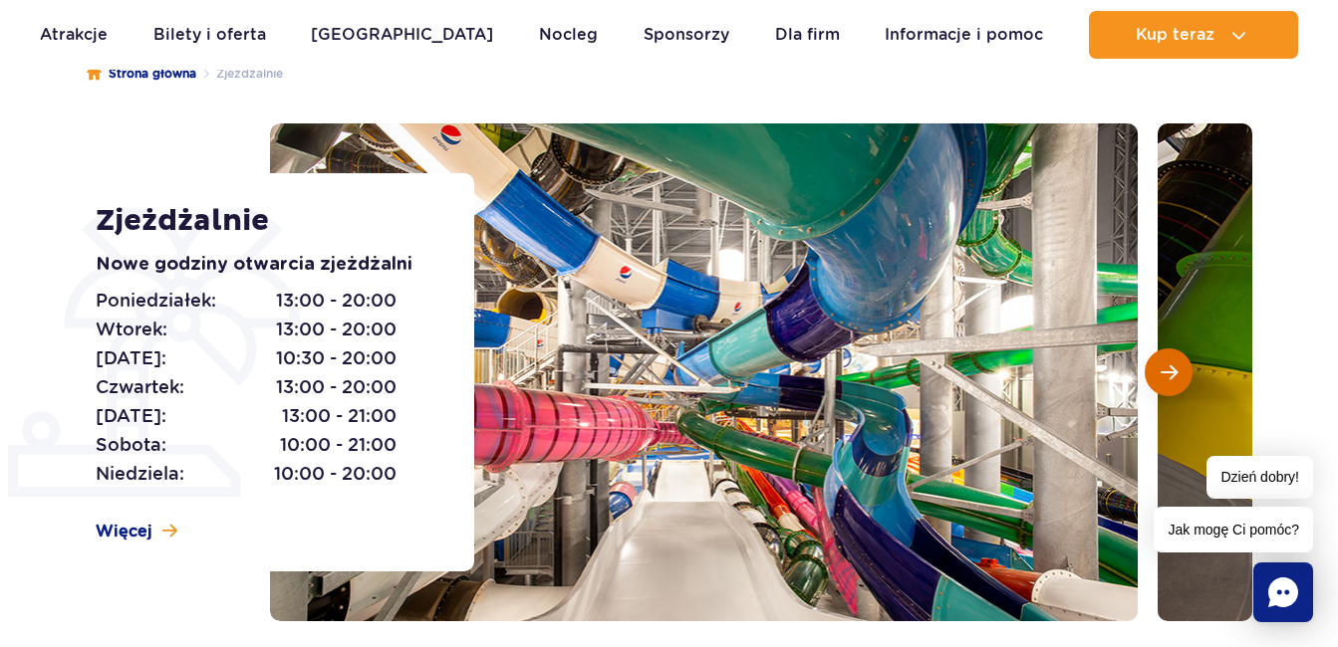
click at [1176, 364] on span "Następny slajd" at bounding box center [1168, 373] width 17 height 18
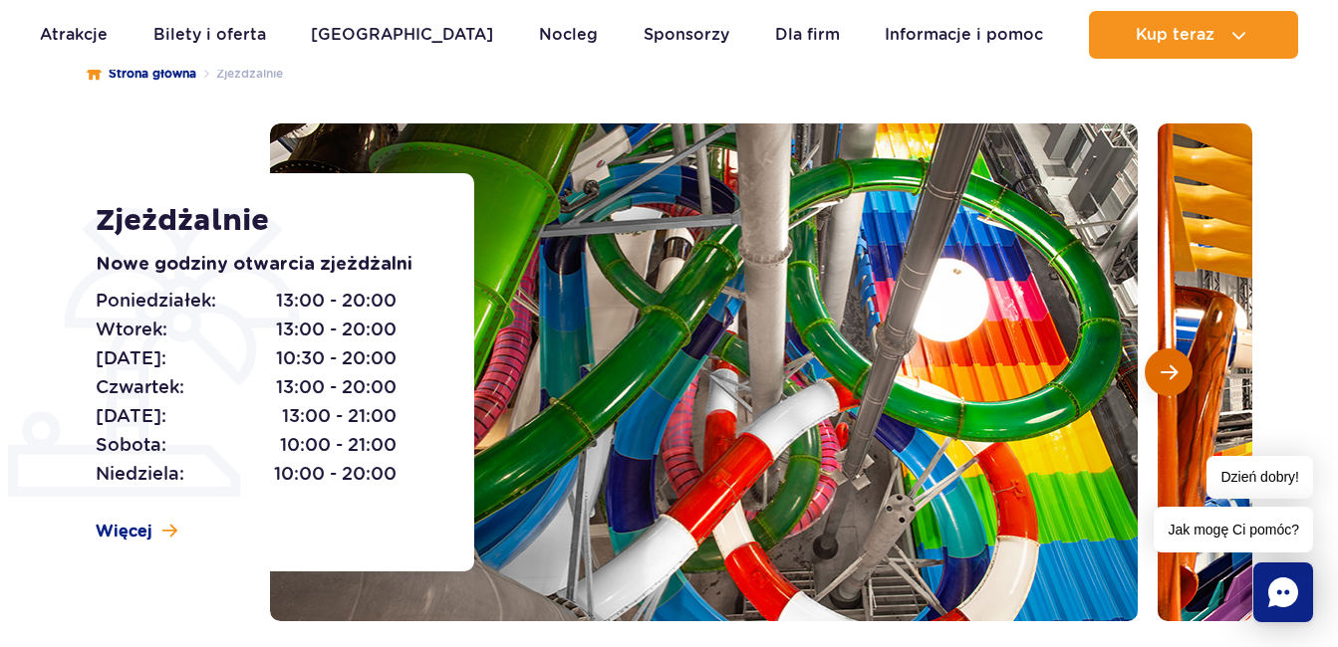
click at [1176, 364] on span "Następny slajd" at bounding box center [1168, 373] width 17 height 18
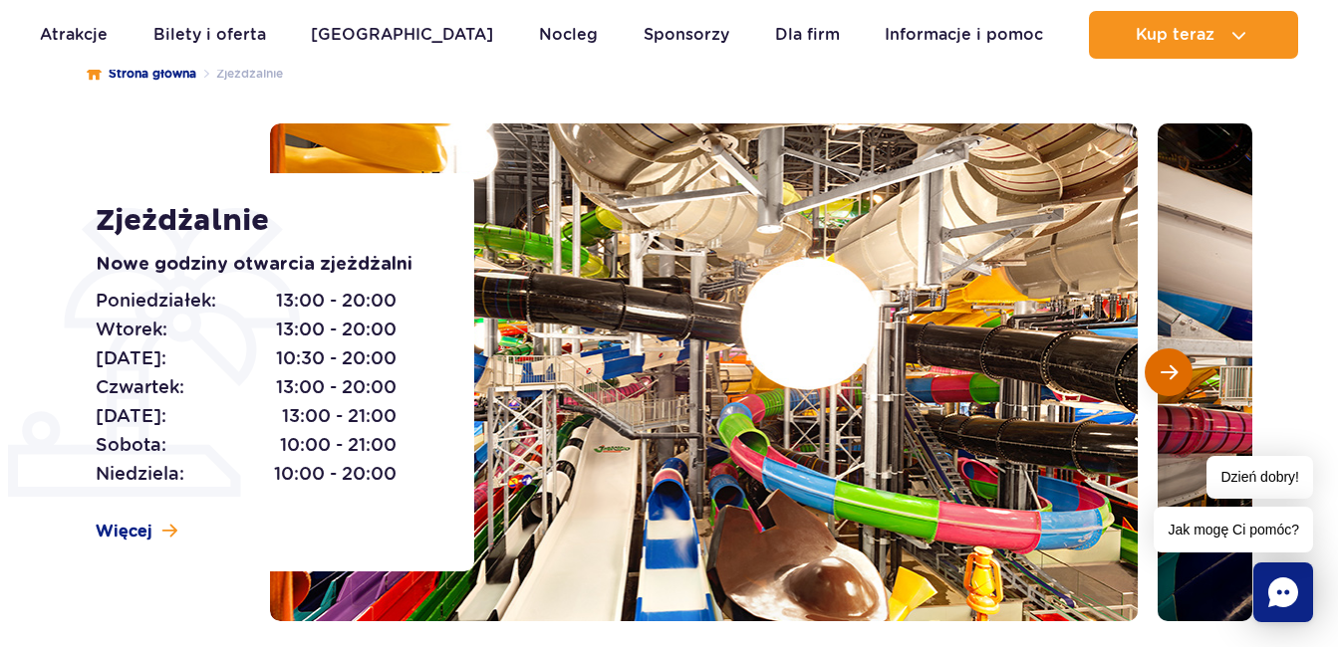
click at [1176, 364] on span "Następny slajd" at bounding box center [1168, 373] width 17 height 18
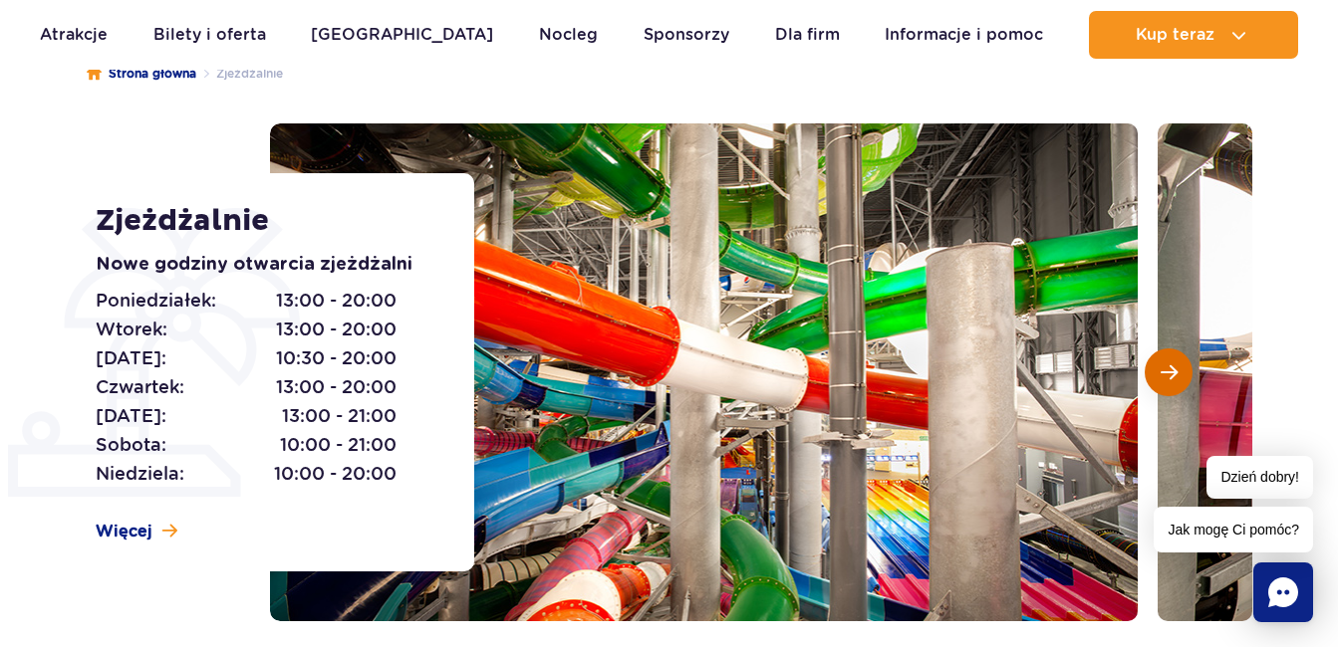
click at [1176, 364] on span "Następny slajd" at bounding box center [1168, 373] width 17 height 18
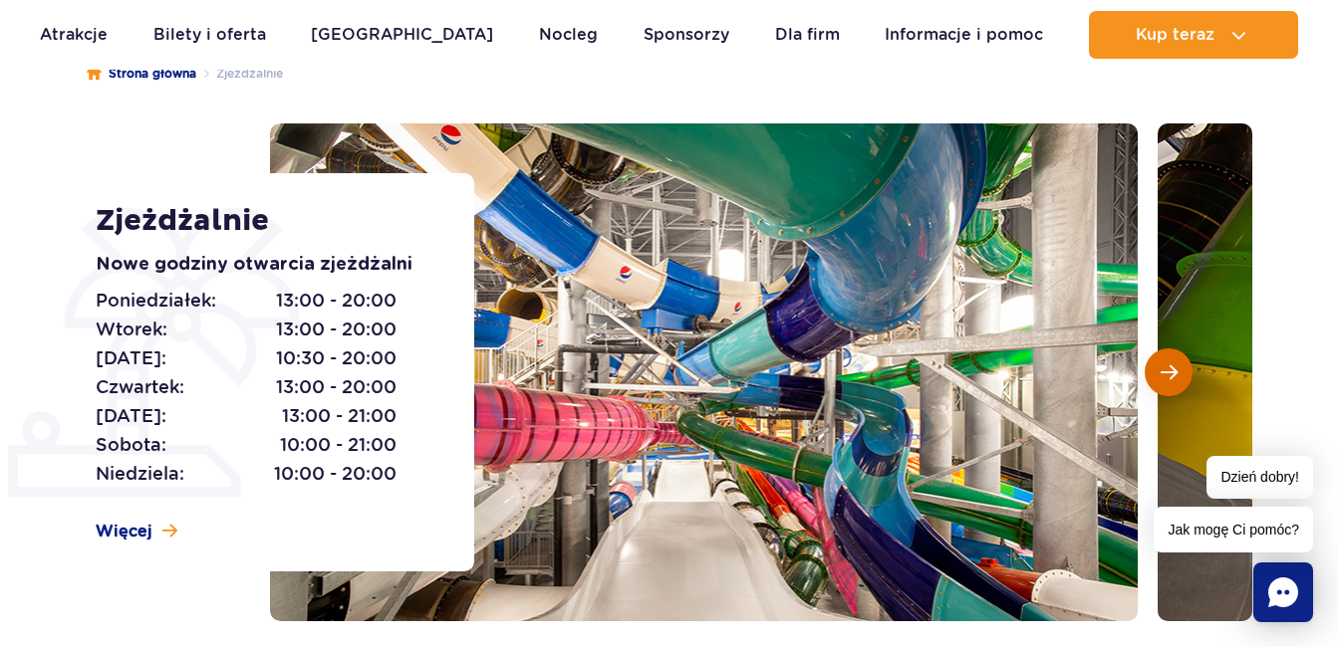
click at [1176, 364] on span "Następny slajd" at bounding box center [1168, 373] width 17 height 18
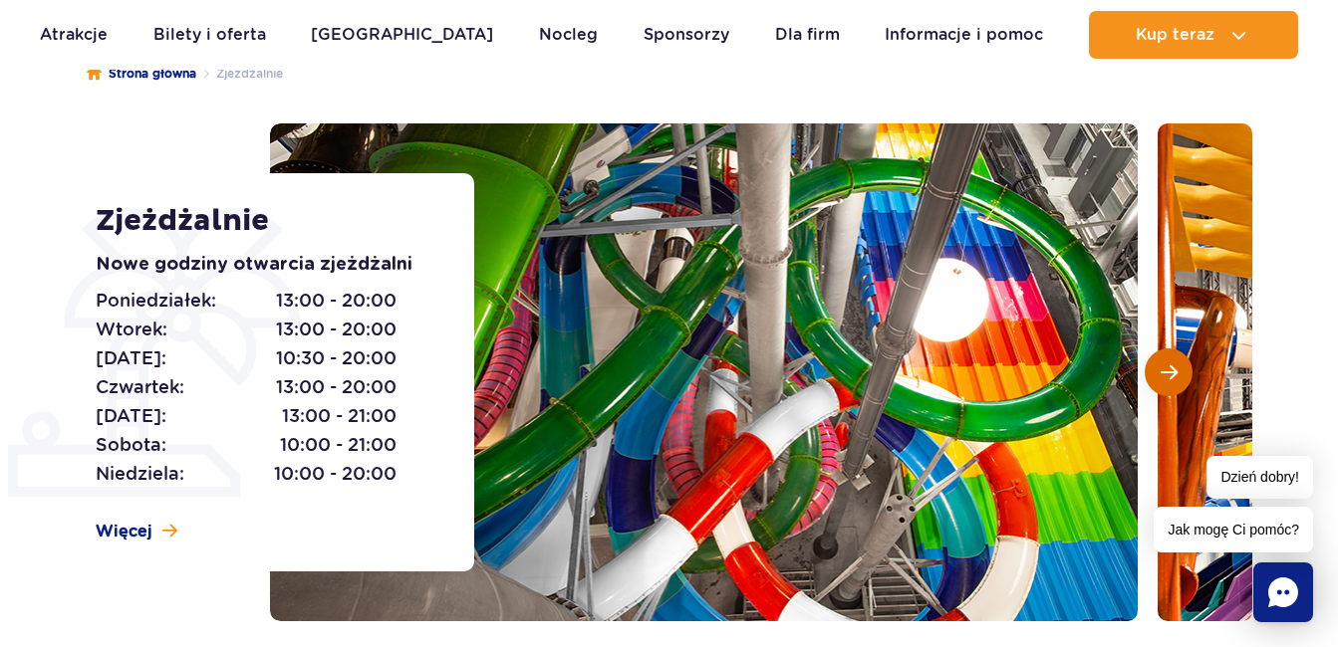
click at [1176, 364] on span "Następny slajd" at bounding box center [1168, 373] width 17 height 18
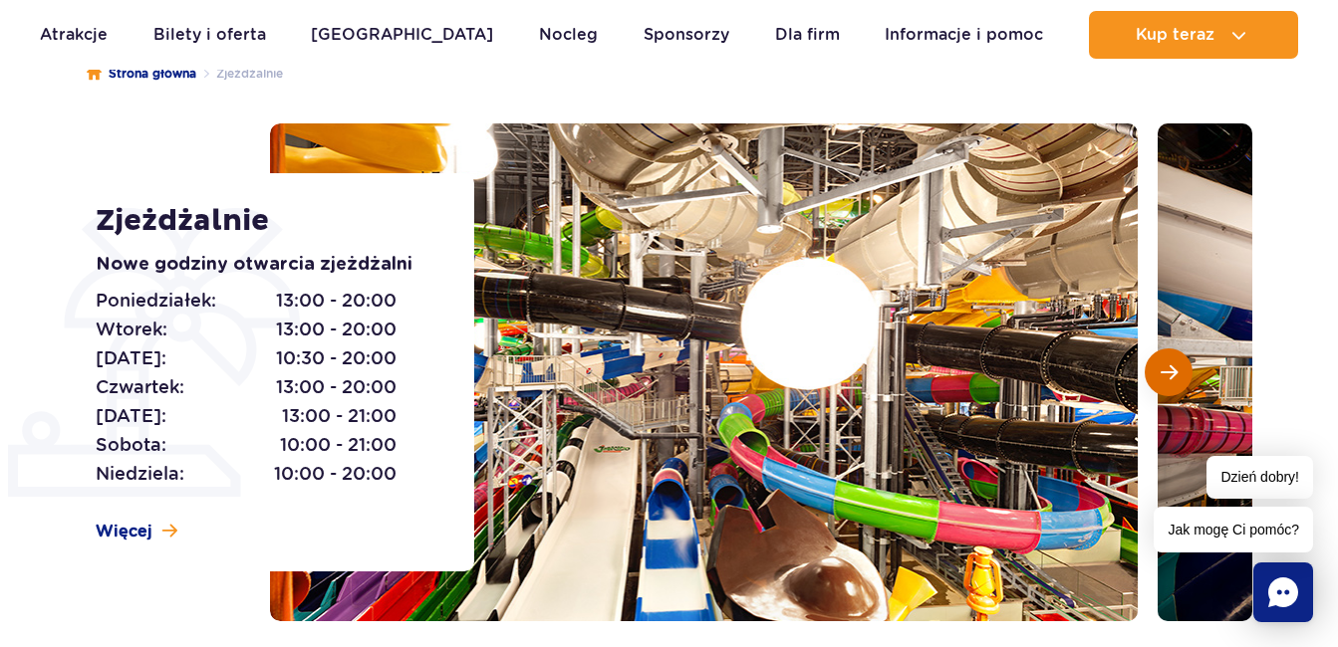
click at [1176, 364] on span "Następny slajd" at bounding box center [1168, 373] width 17 height 18
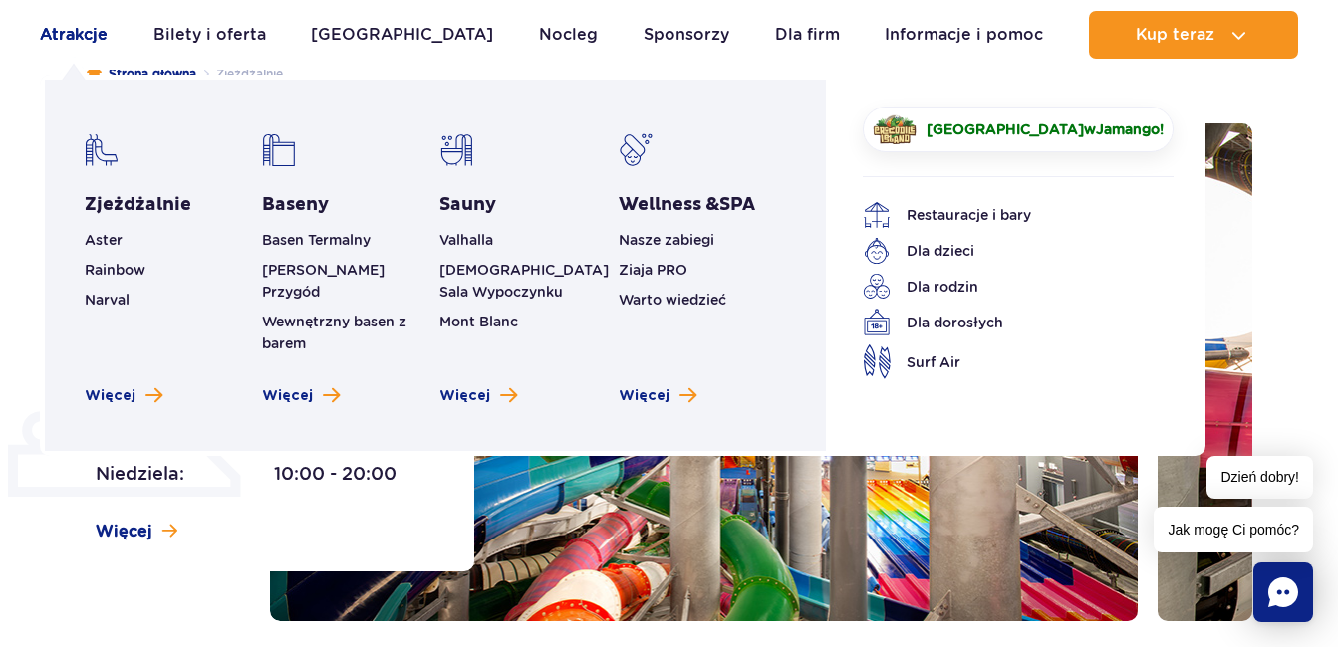
click at [61, 34] on link "Atrakcje" at bounding box center [74, 35] width 68 height 48
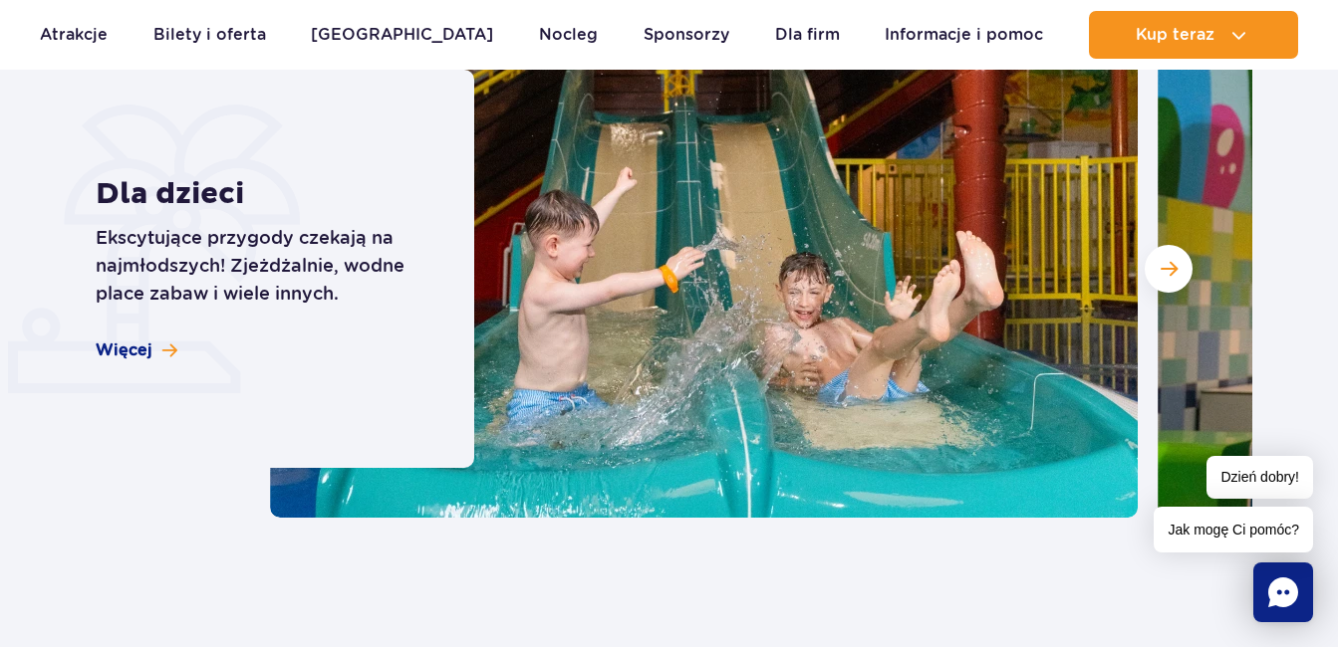
scroll to position [1494, 0]
